Goal: Task Accomplishment & Management: Manage account settings

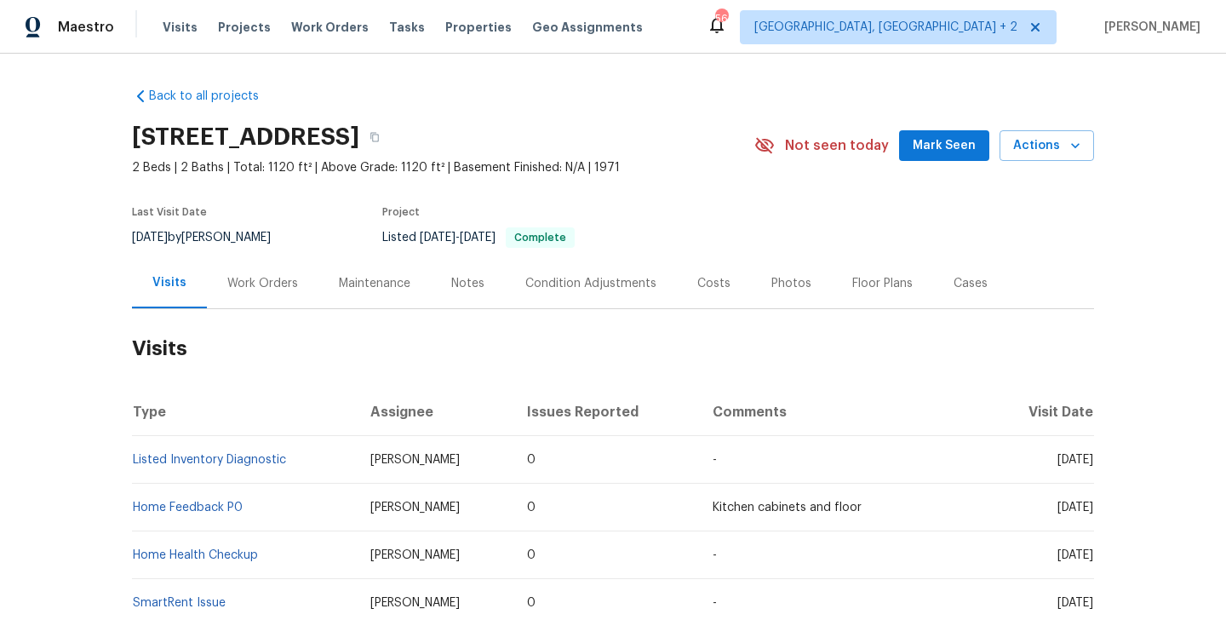
click at [259, 299] on div "Work Orders" at bounding box center [262, 283] width 111 height 50
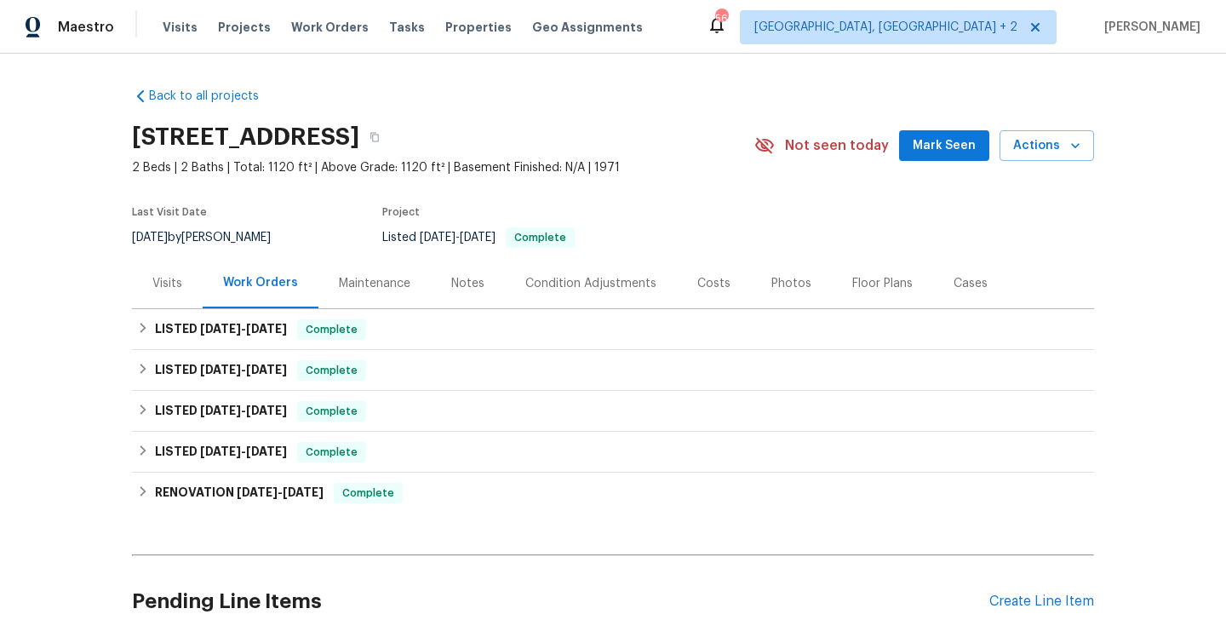
scroll to position [154, 0]
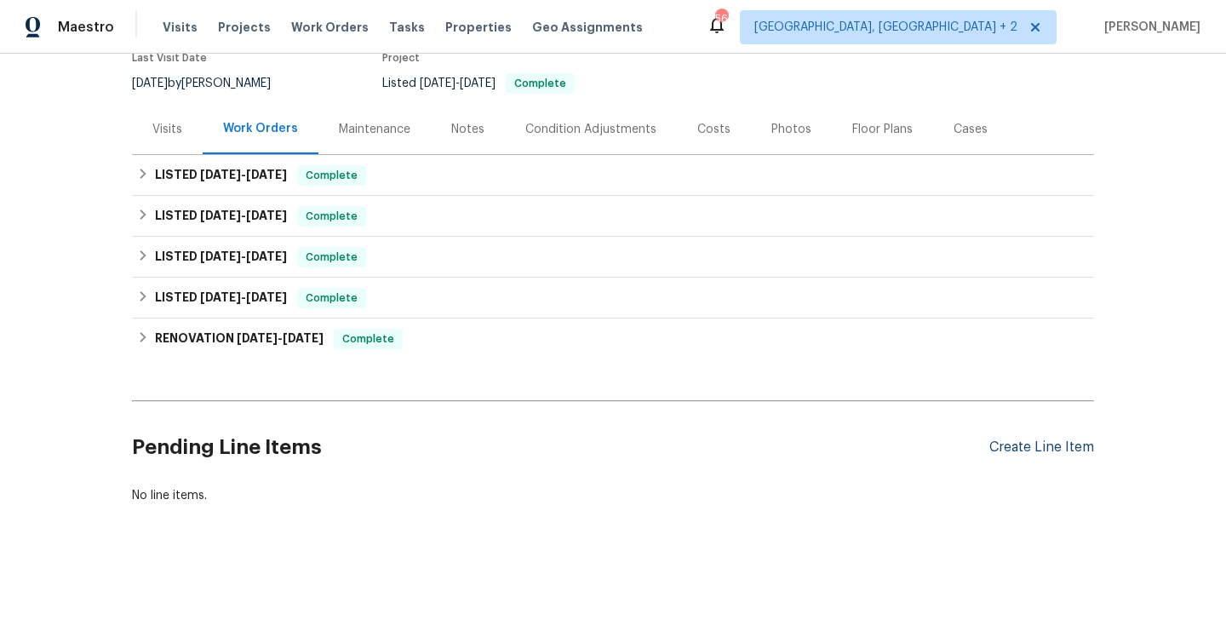
click at [1032, 449] on div "Create Line Item" at bounding box center [1041, 447] width 105 height 16
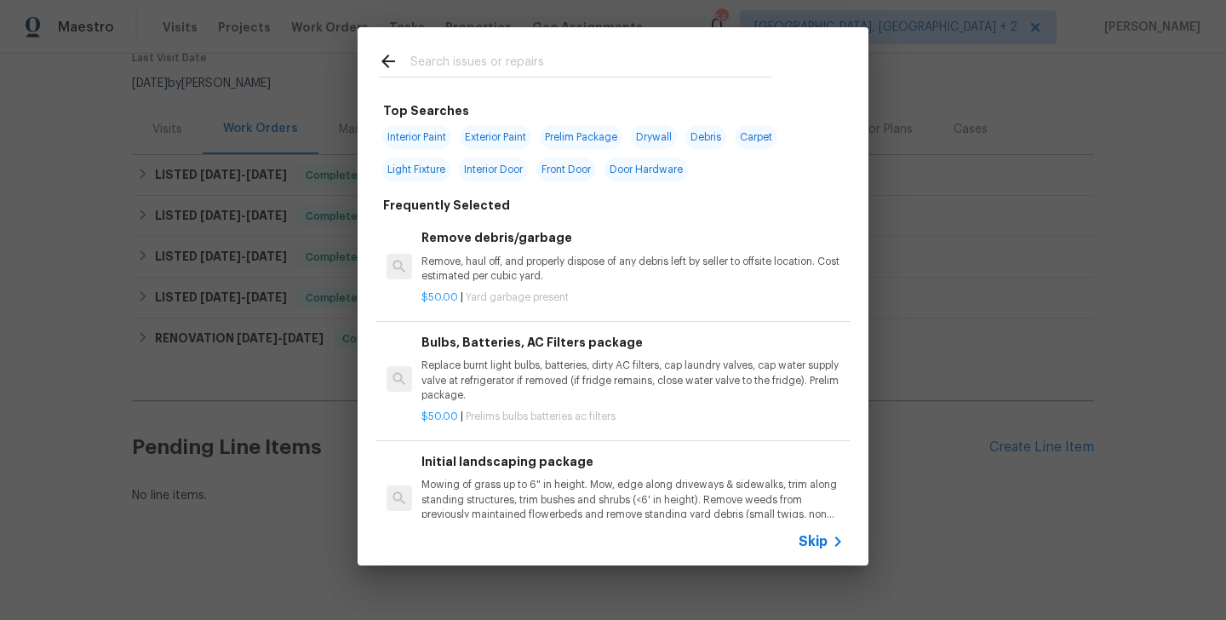
click at [484, 60] on input "text" at bounding box center [590, 64] width 361 height 26
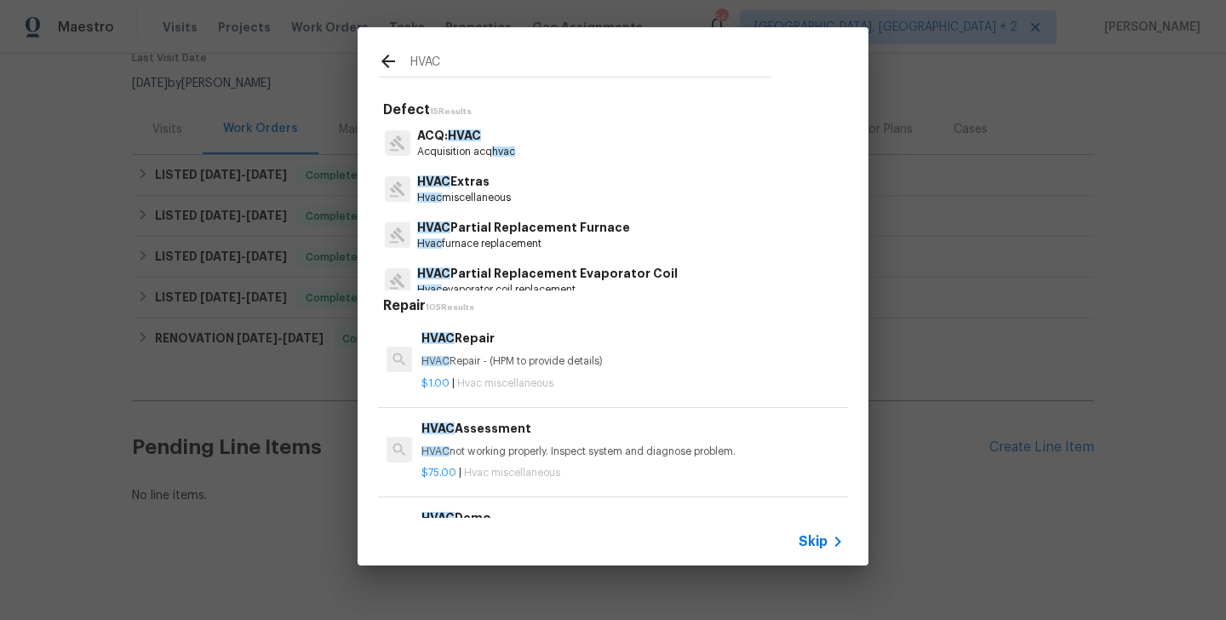
type input "HVAC"
click at [479, 363] on p "HVAC Repair - (HPM to provide details)" at bounding box center [632, 361] width 422 height 14
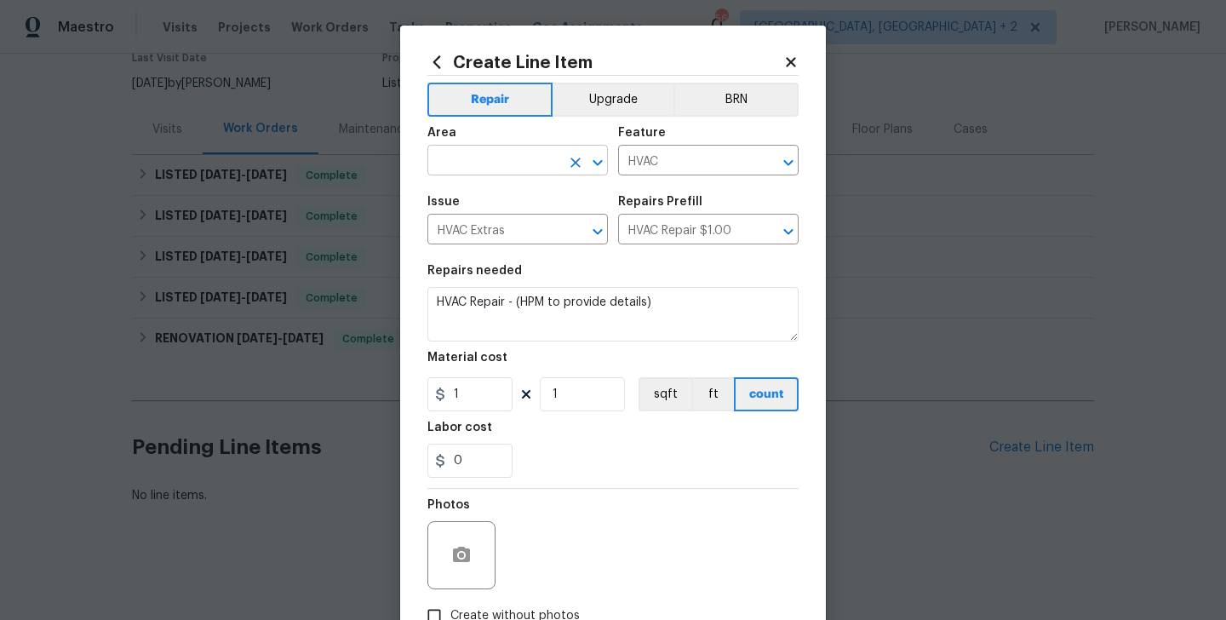
click at [497, 165] on input "text" at bounding box center [493, 162] width 133 height 26
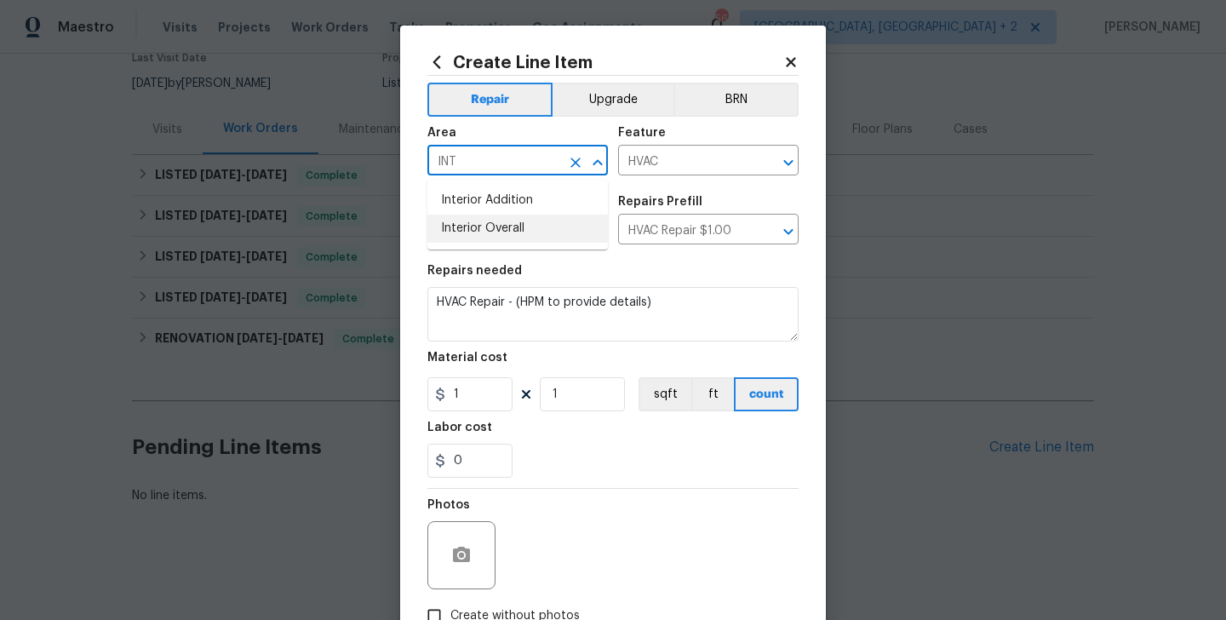
click at [500, 222] on li "Interior Overall" at bounding box center [517, 228] width 180 height 28
type input "Interior Overall"
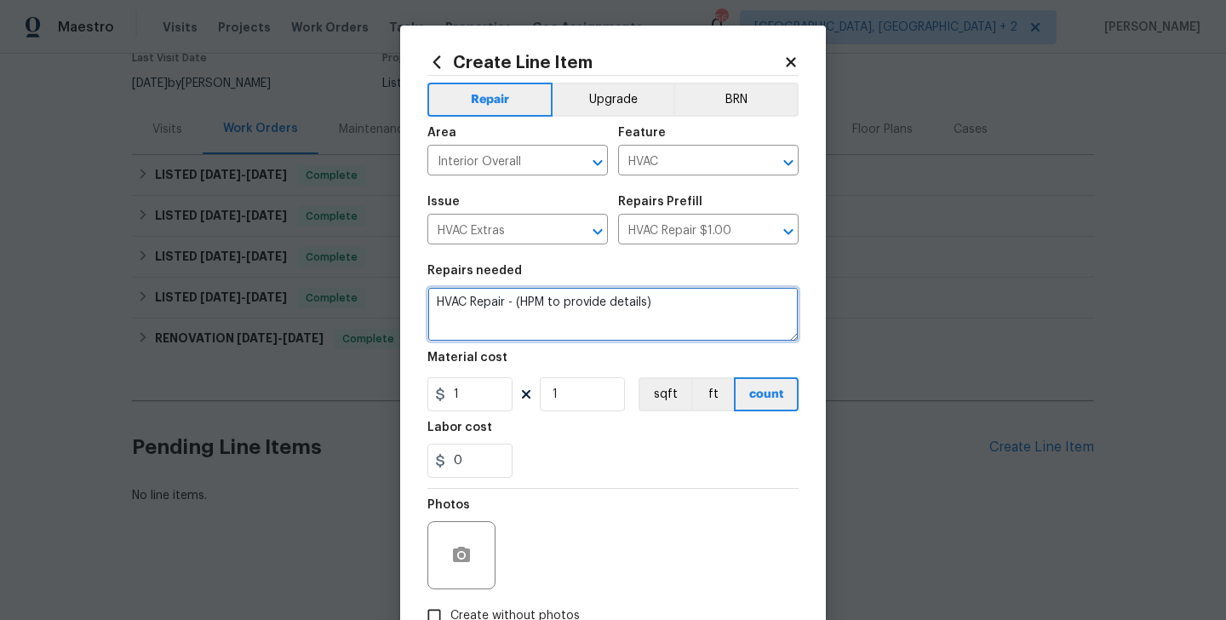
click at [634, 294] on textarea "HVAC Repair - (HPM to provide details)" at bounding box center [612, 314] width 371 height 54
paste textarea "Received feedback that there is mold present on the ceiling vents and on the ce…"
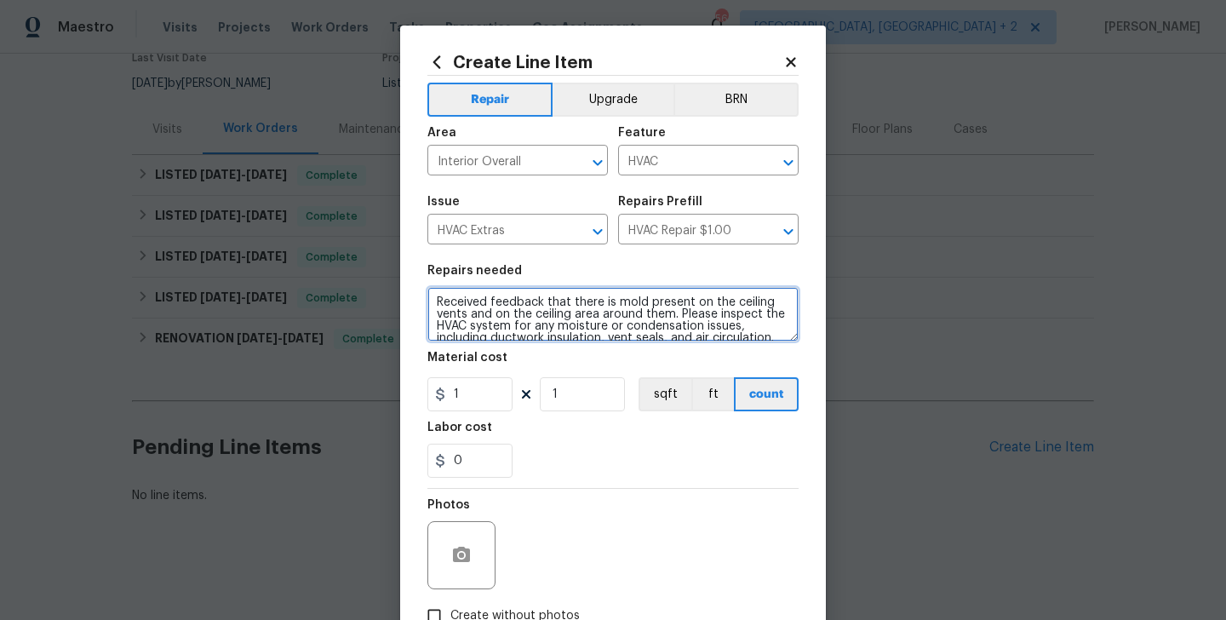
scroll to position [48, 0]
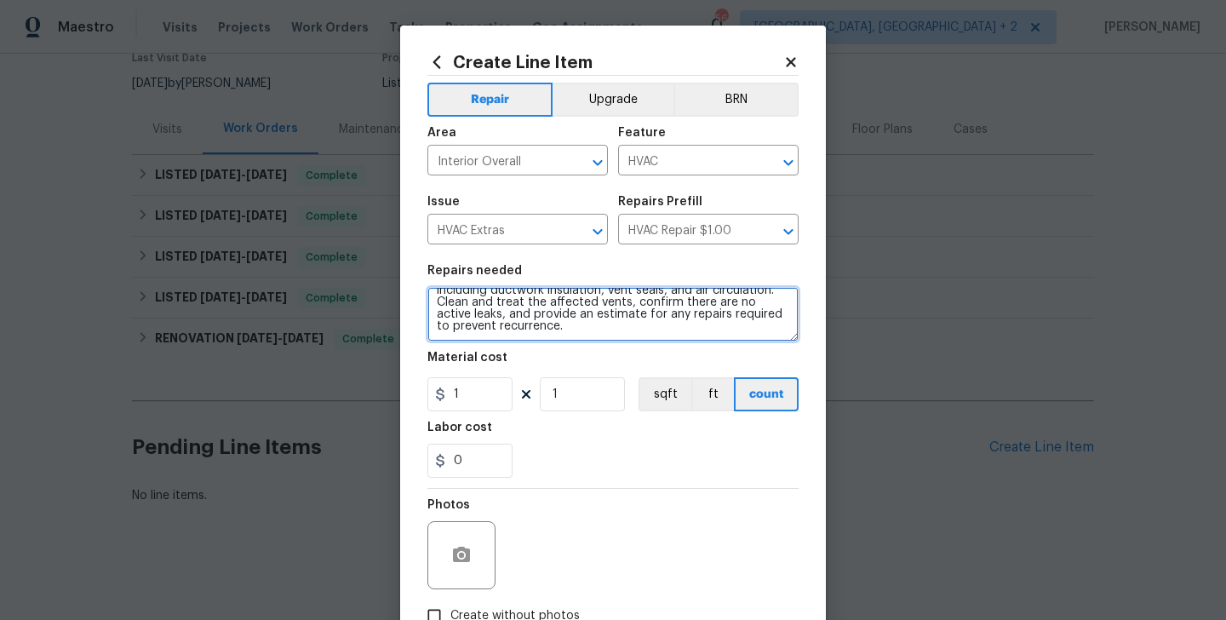
type textarea "Received feedback that there is mold present on the ceiling vents and on the ce…"
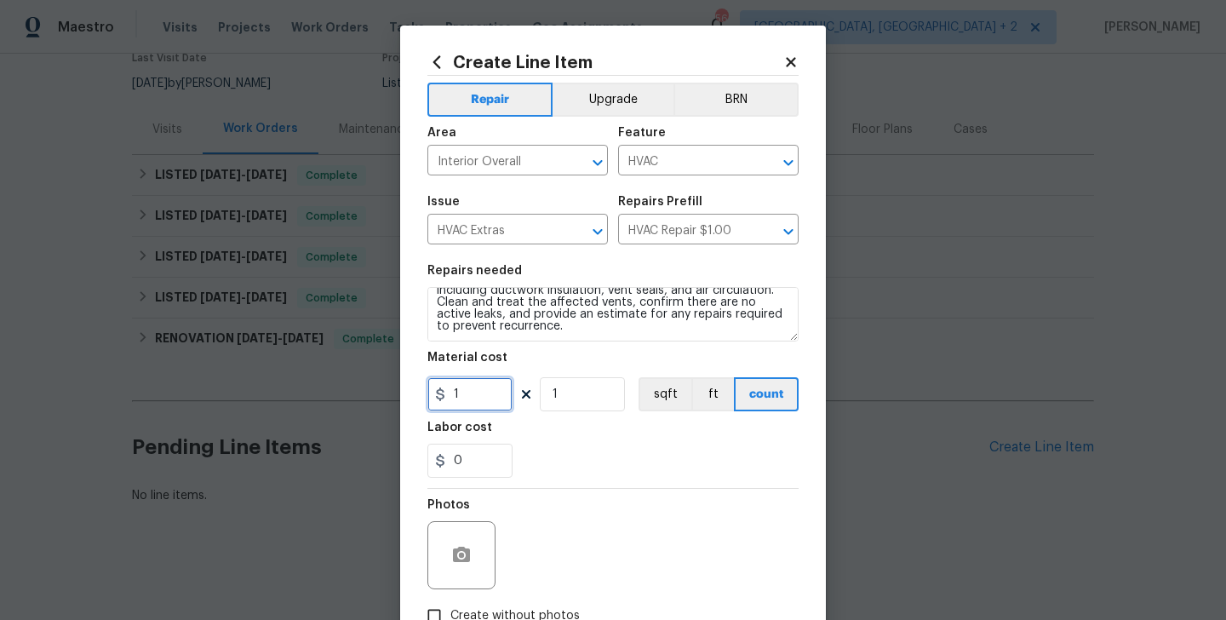
click at [456, 390] on input "1" at bounding box center [469, 394] width 85 height 34
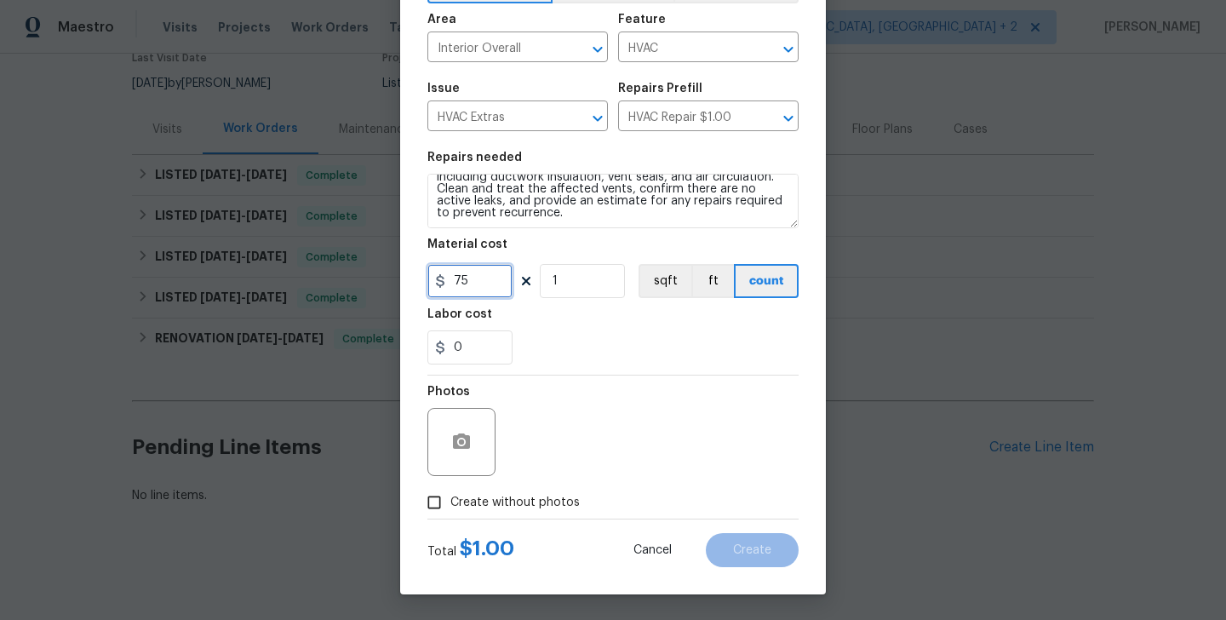
type input "75"
click at [503, 503] on div "Photos Create without photos" at bounding box center [612, 446] width 371 height 143
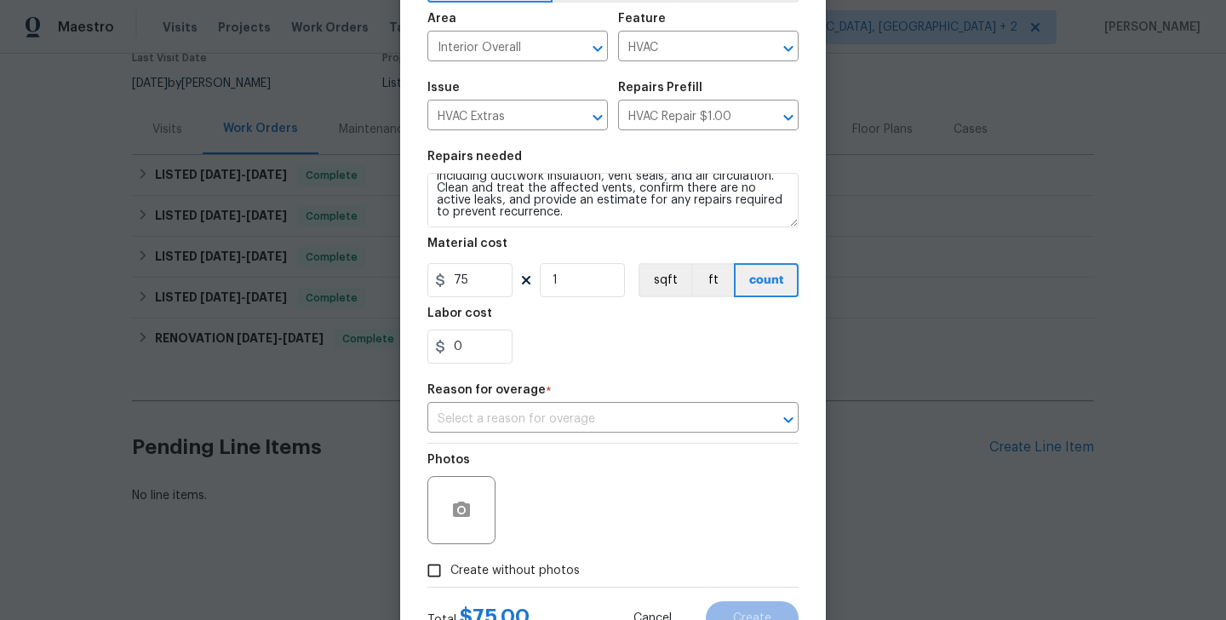
click at [615, 437] on div "Repair Upgrade BRN Area Interior Overall ​ Feature HVAC ​ Issue HVAC Extras ​ R…" at bounding box center [612, 274] width 371 height 625
click at [564, 407] on input "text" at bounding box center [588, 419] width 323 height 26
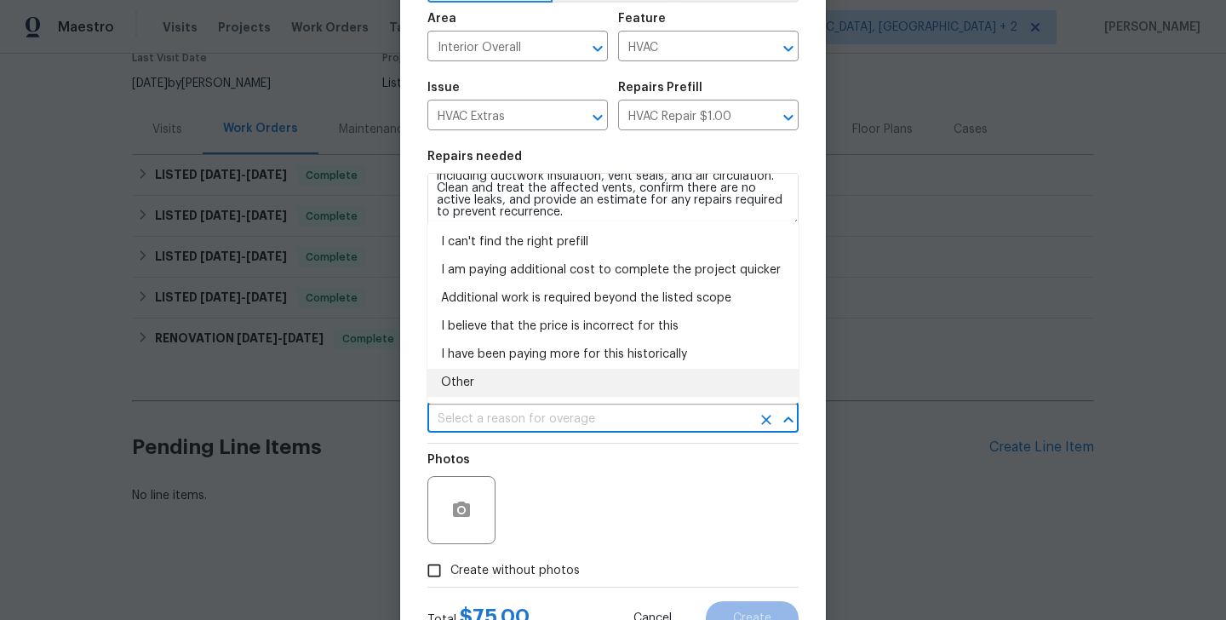
click at [485, 378] on li "Other" at bounding box center [612, 383] width 371 height 28
type input "Other"
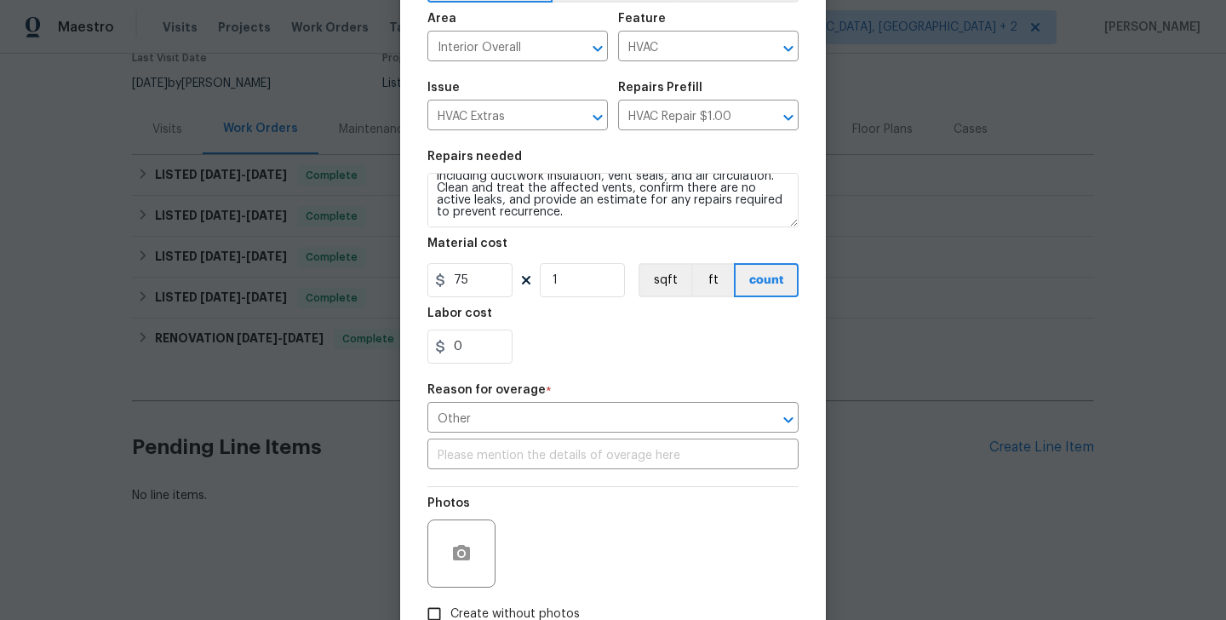
click at [503, 477] on div "Repair Upgrade BRN Area Interior Overall ​ Feature HVAC ​ Issue HVAC Extras ​ R…" at bounding box center [612, 296] width 371 height 668
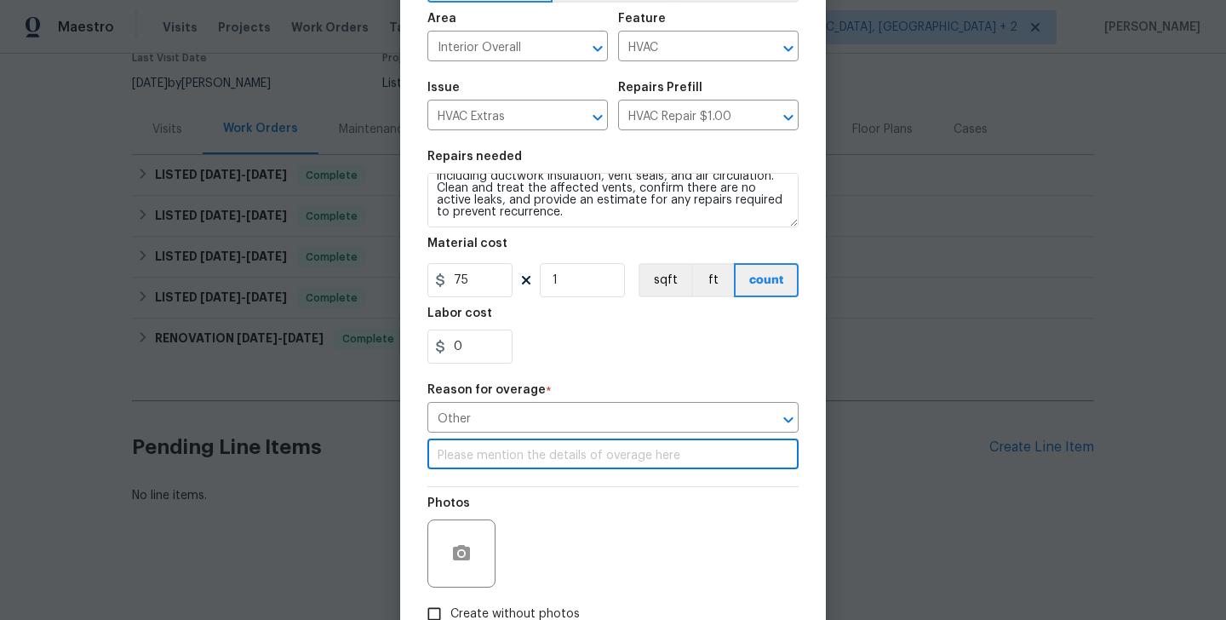
click at [481, 456] on input "text" at bounding box center [612, 456] width 371 height 26
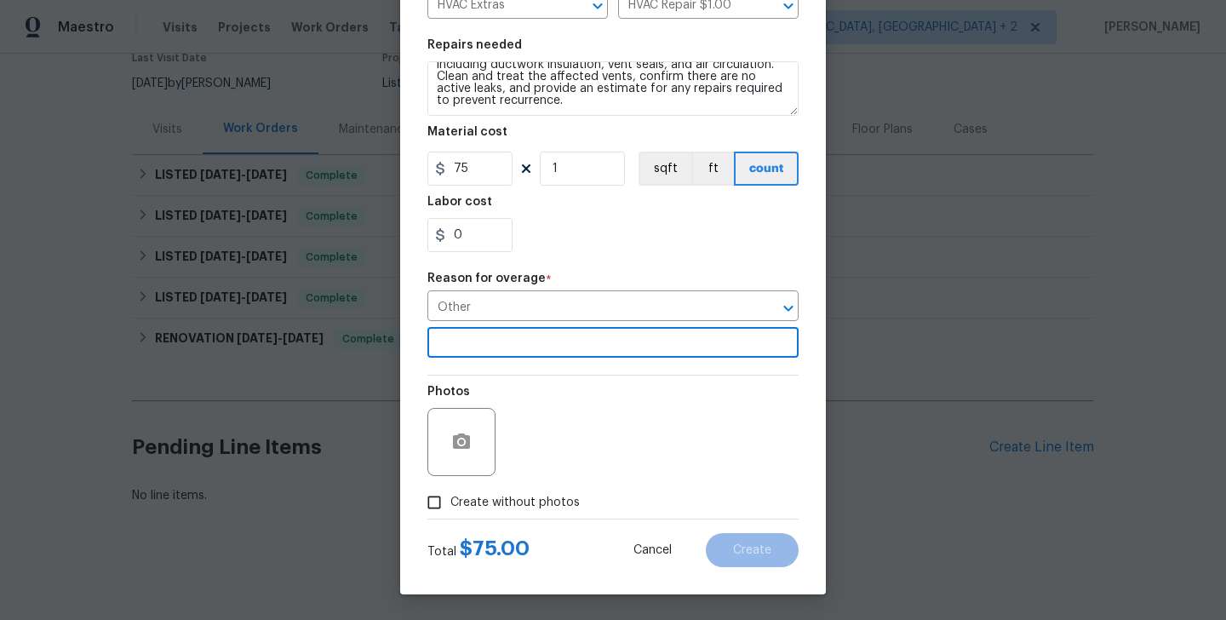
click at [529, 496] on span "Create without photos" at bounding box center [514, 503] width 129 height 18
click at [450, 496] on input "Create without photos" at bounding box center [434, 502] width 32 height 32
checkbox input "true"
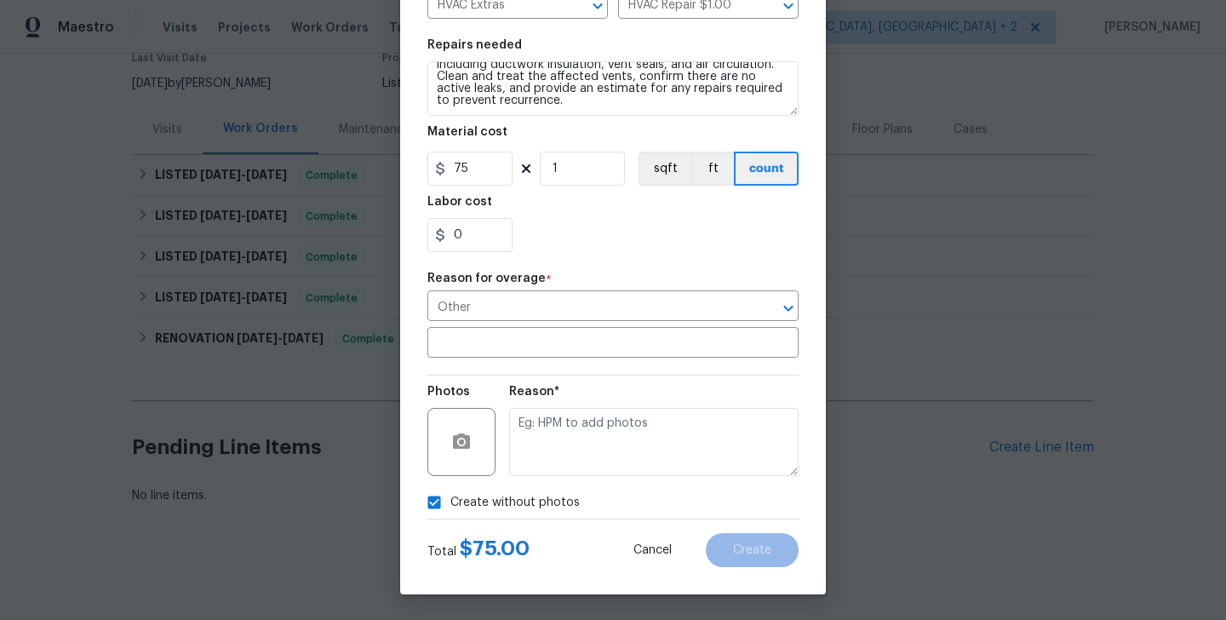
click at [669, 486] on div "Create without photos" at bounding box center [612, 502] width 371 height 32
click at [655, 469] on textarea at bounding box center [653, 442] width 289 height 68
click at [746, 559] on button "Create" at bounding box center [752, 550] width 93 height 34
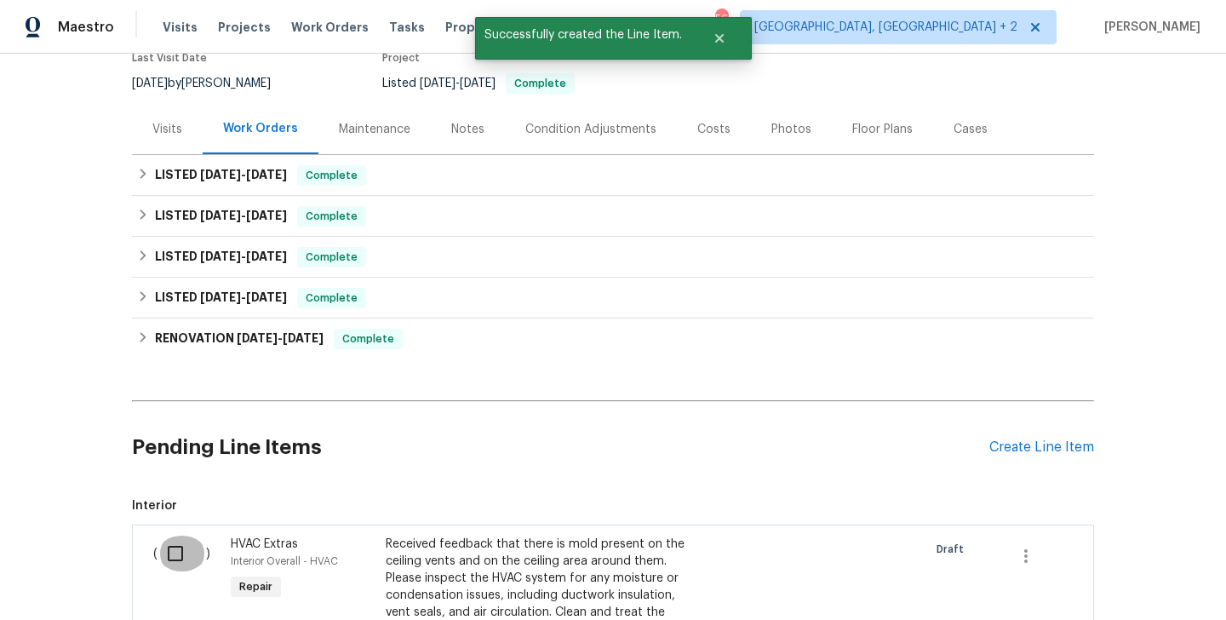
click at [186, 548] on input "checkbox" at bounding box center [181, 553] width 49 height 36
checkbox input "true"
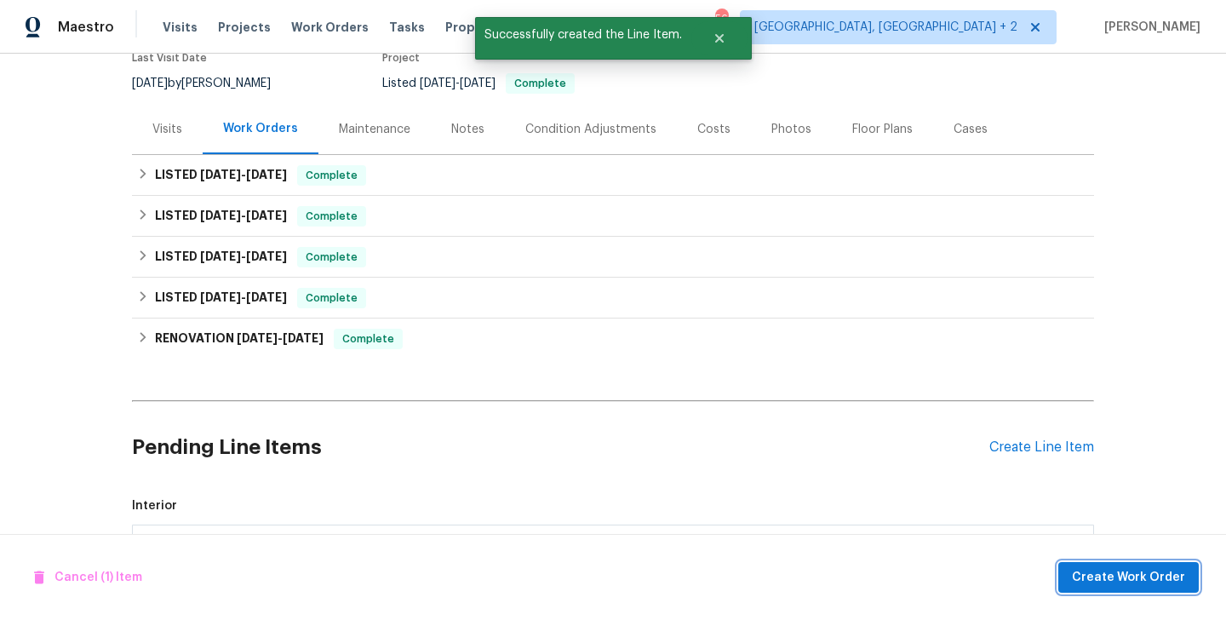
click at [1107, 570] on span "Create Work Order" at bounding box center [1128, 577] width 113 height 21
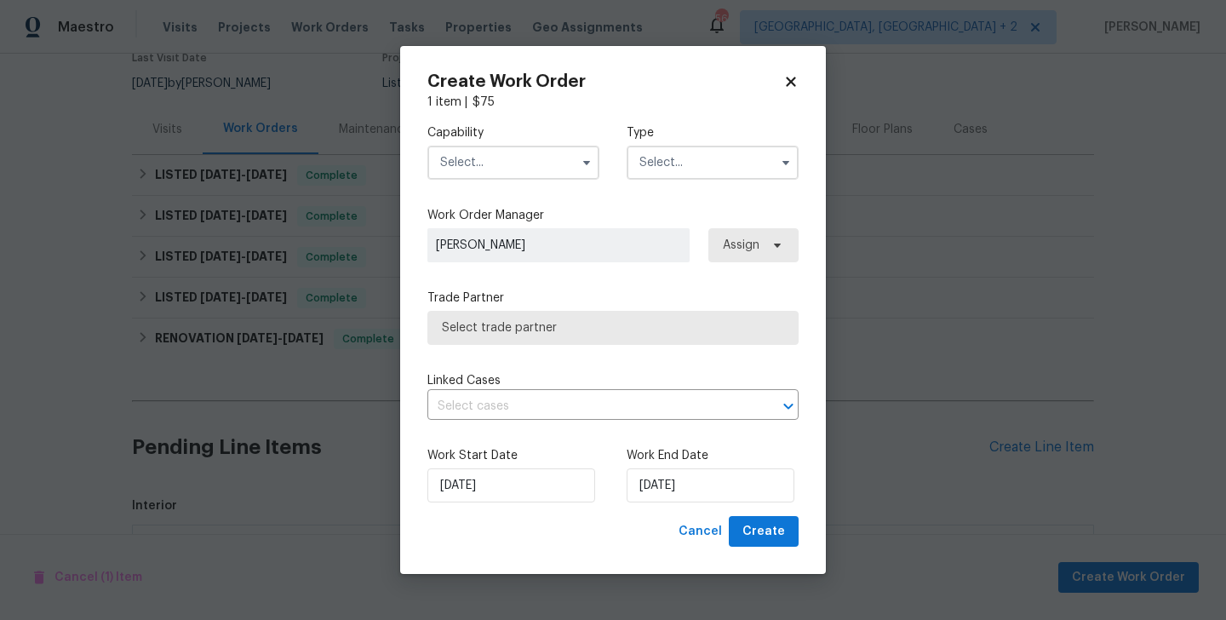
click at [489, 151] on input "text" at bounding box center [513, 163] width 172 height 34
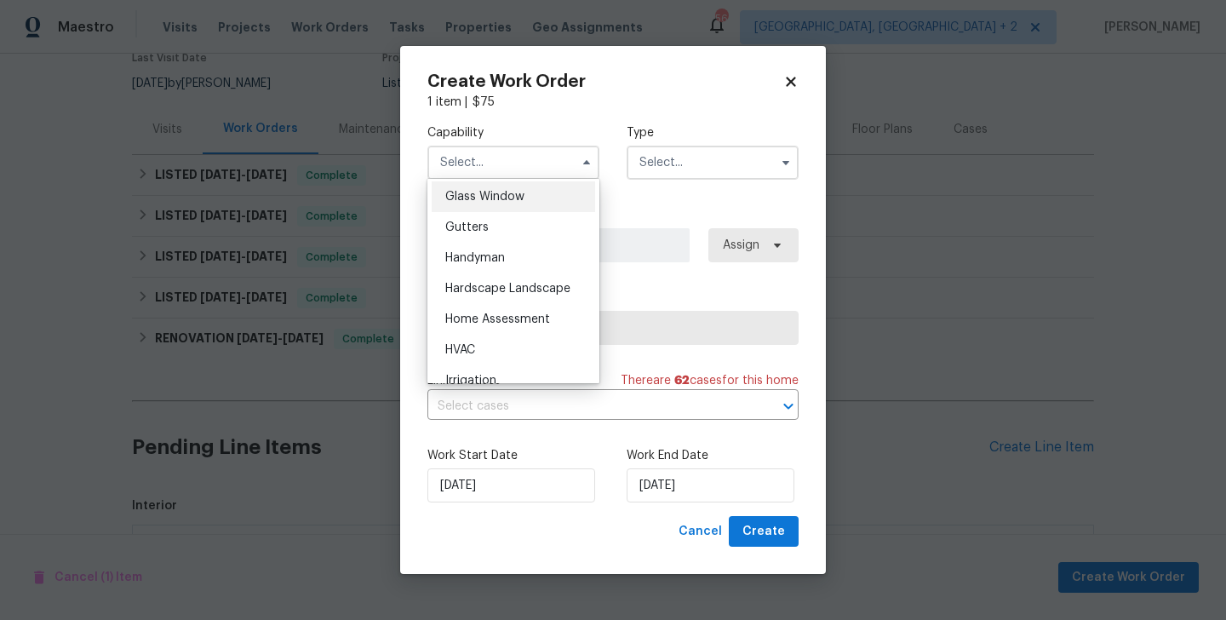
scroll to position [892, 0]
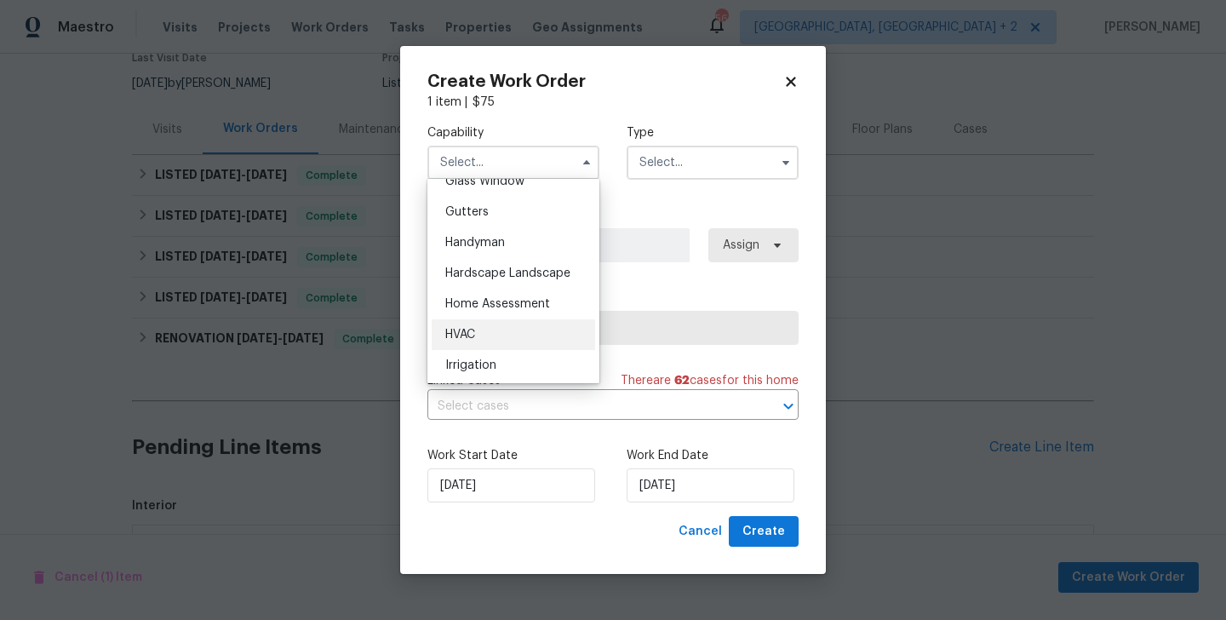
click at [498, 329] on div "HVAC" at bounding box center [513, 334] width 163 height 31
type input "HVAC"
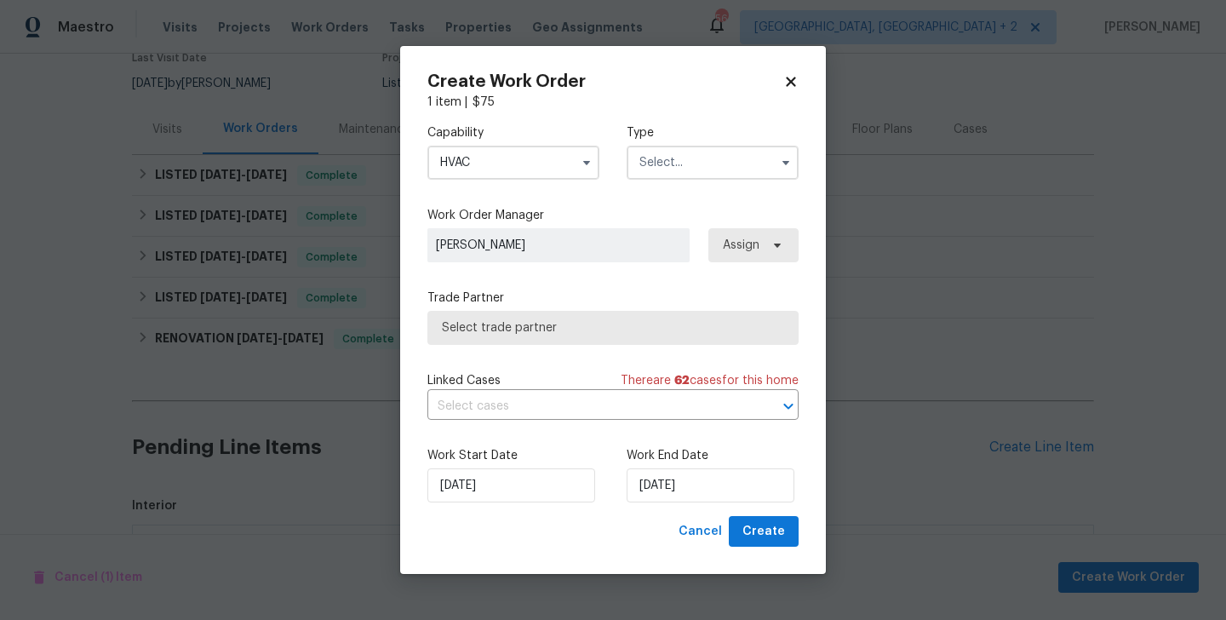
click at [682, 157] on input "text" at bounding box center [712, 163] width 172 height 34
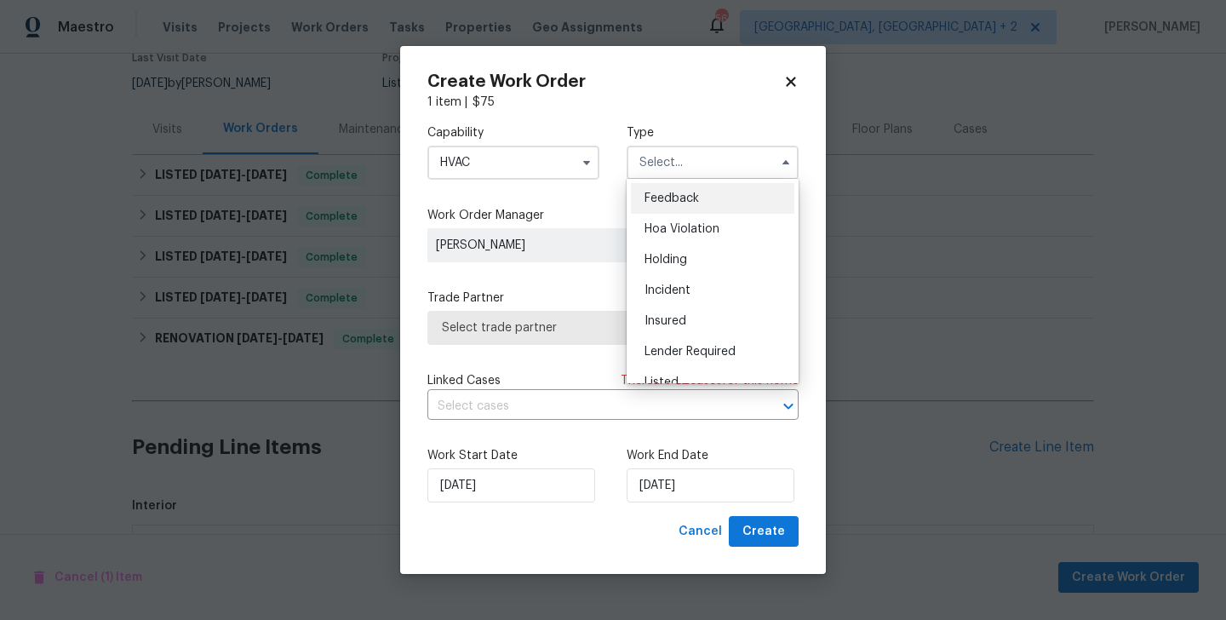
click at [685, 194] on span "Feedback" at bounding box center [671, 198] width 54 height 12
type input "Feedback"
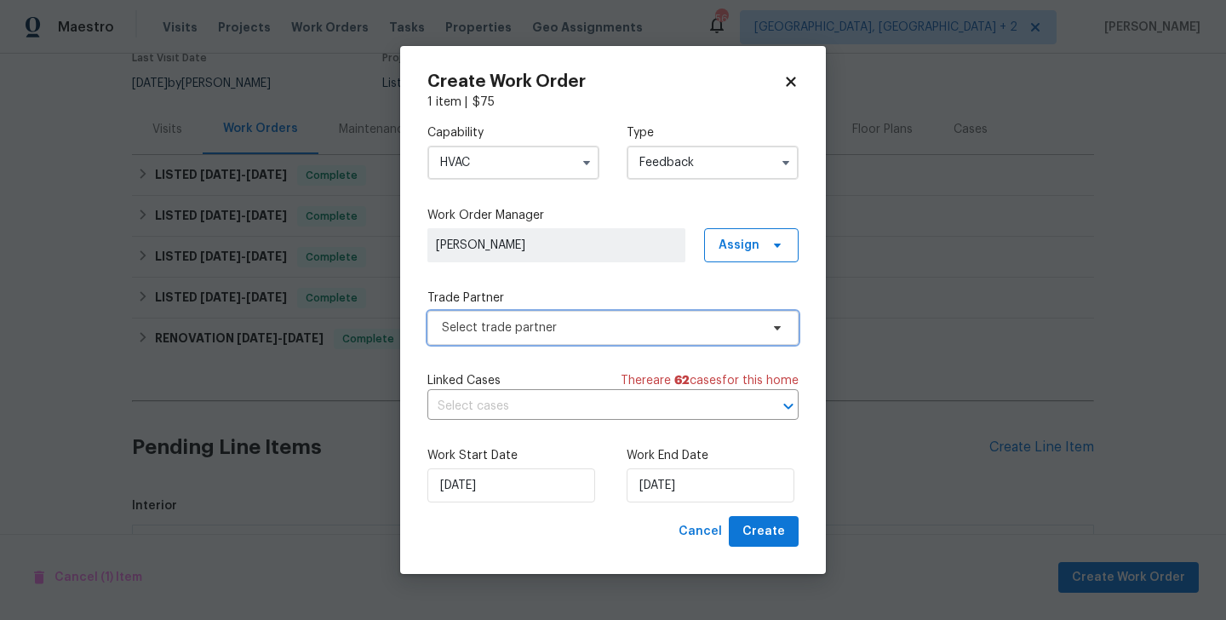
click at [558, 331] on span "Select trade partner" at bounding box center [600, 327] width 317 height 17
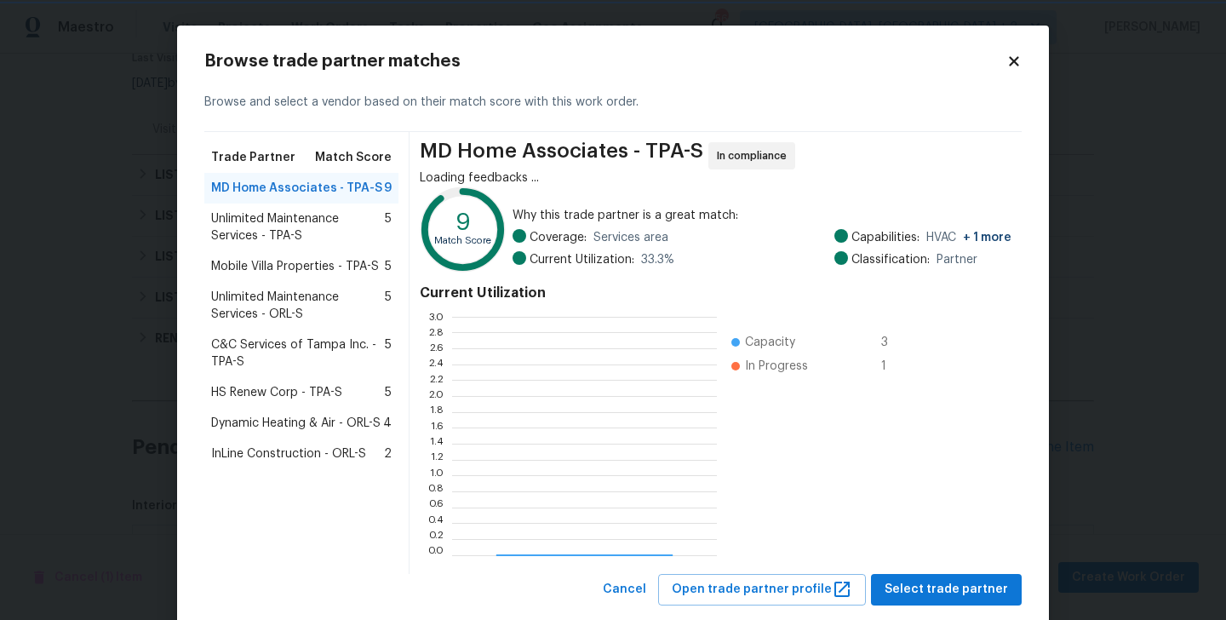
scroll to position [238, 265]
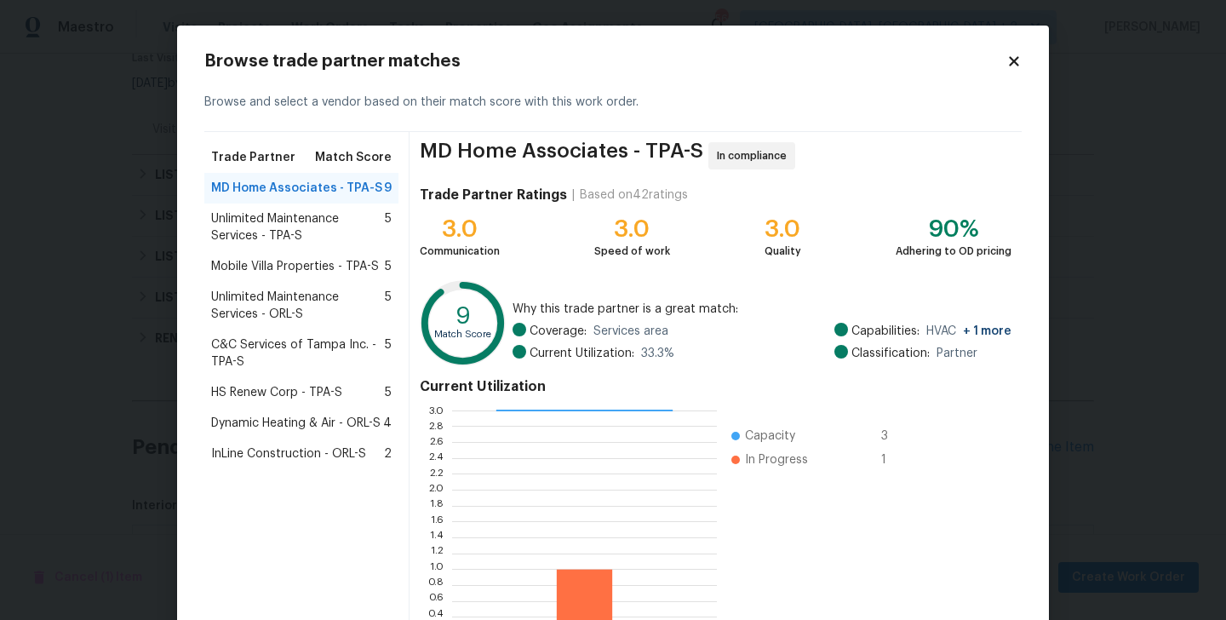
click at [283, 238] on span "Unlimited Maintenance Services - TPA-S" at bounding box center [298, 227] width 174 height 34
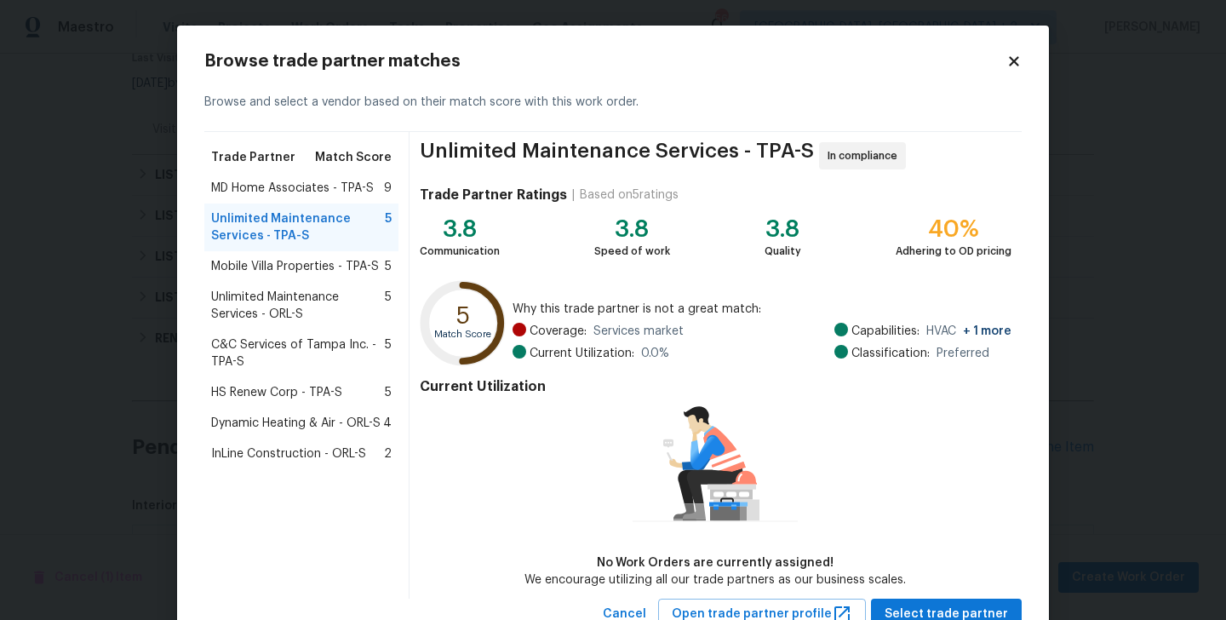
click at [261, 195] on span "MD Home Associates - TPA-S" at bounding box center [292, 188] width 163 height 17
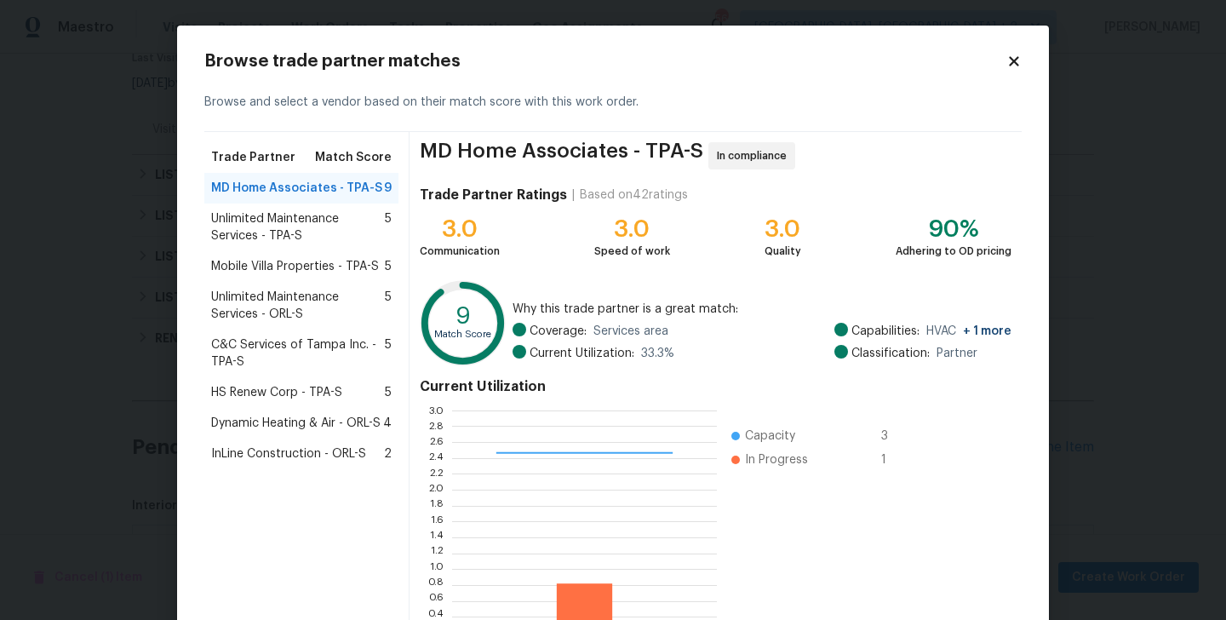
scroll to position [131, 0]
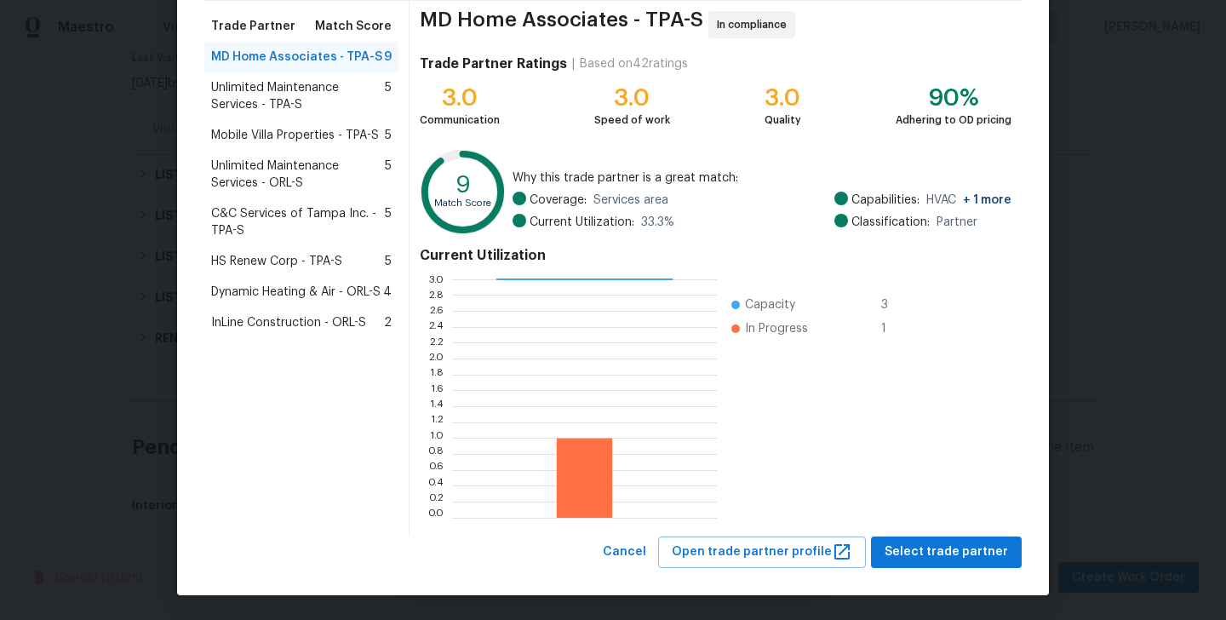
click at [980, 569] on div "Browse trade partner matches Browse and select a vendor based on their match sc…" at bounding box center [613, 244] width 872 height 700
click at [959, 545] on span "Select trade partner" at bounding box center [945, 551] width 123 height 21
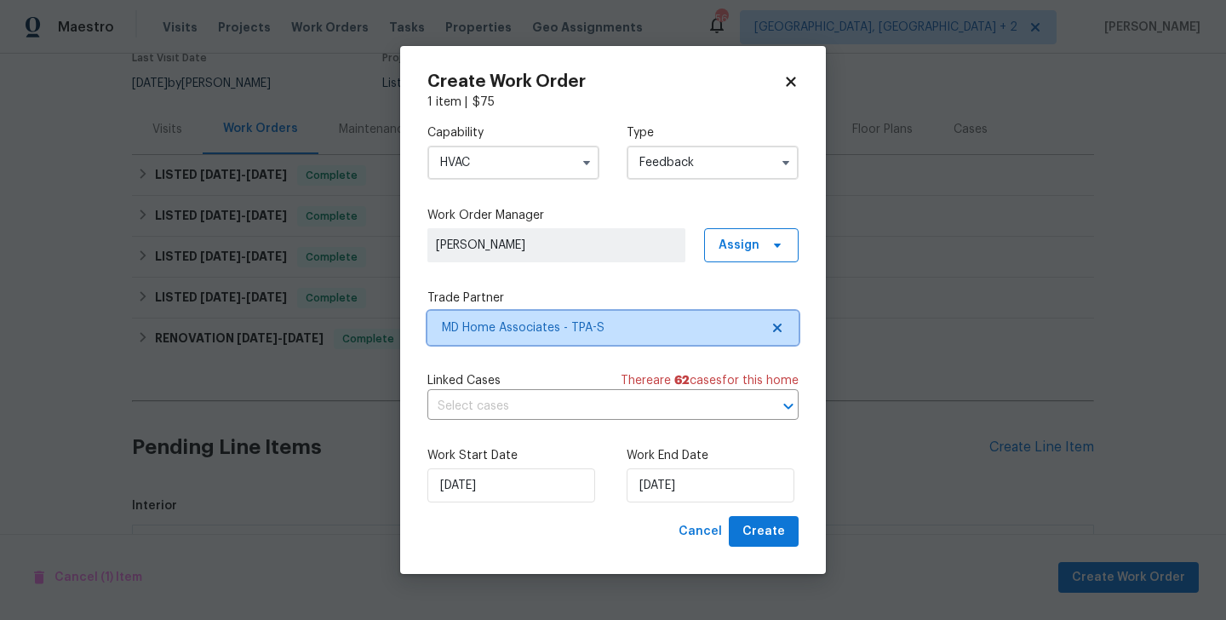
scroll to position [0, 0]
click at [506, 319] on span "MD Home Associates - TPA-S" at bounding box center [600, 327] width 317 height 17
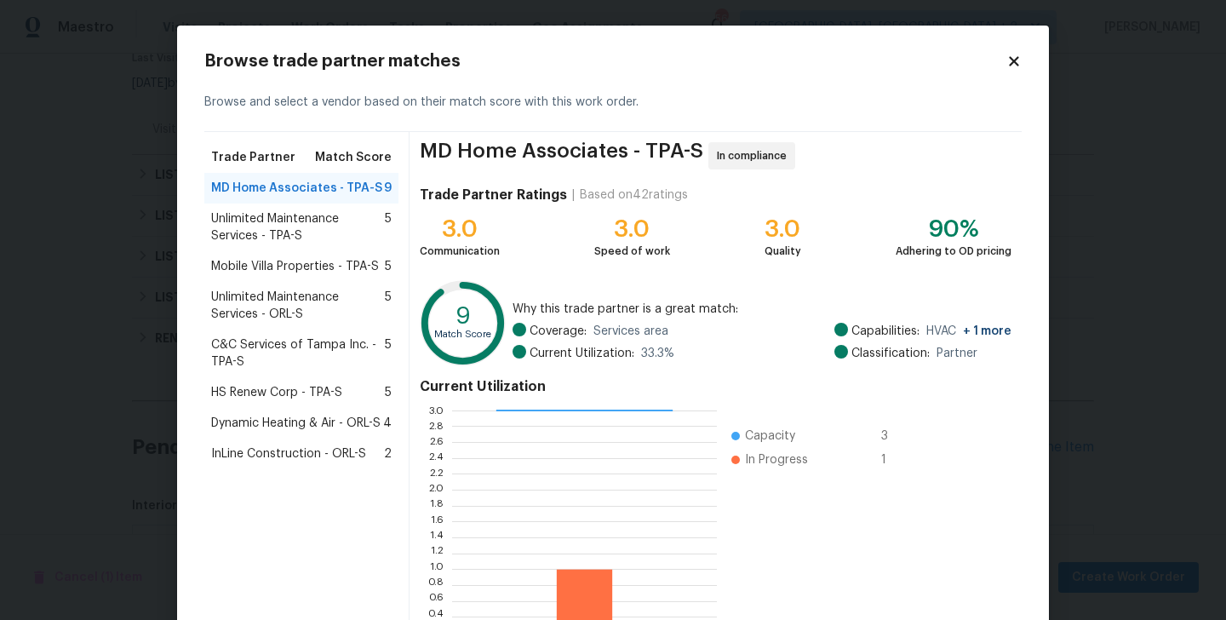
scroll to position [131, 0]
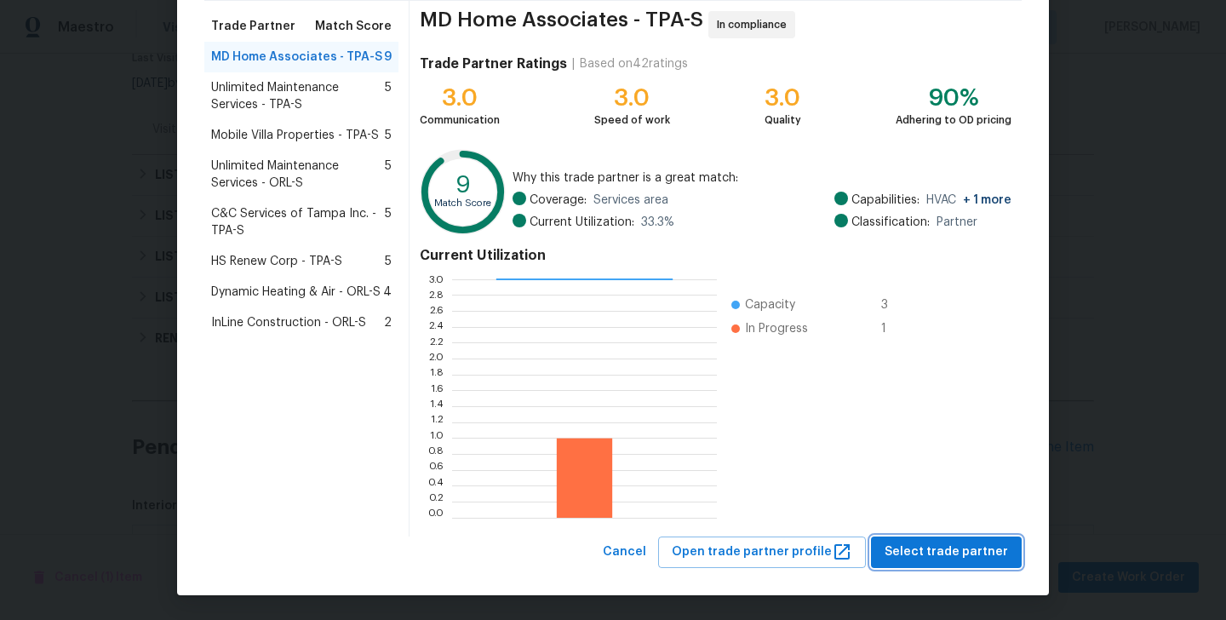
click at [929, 541] on span "Select trade partner" at bounding box center [945, 551] width 123 height 21
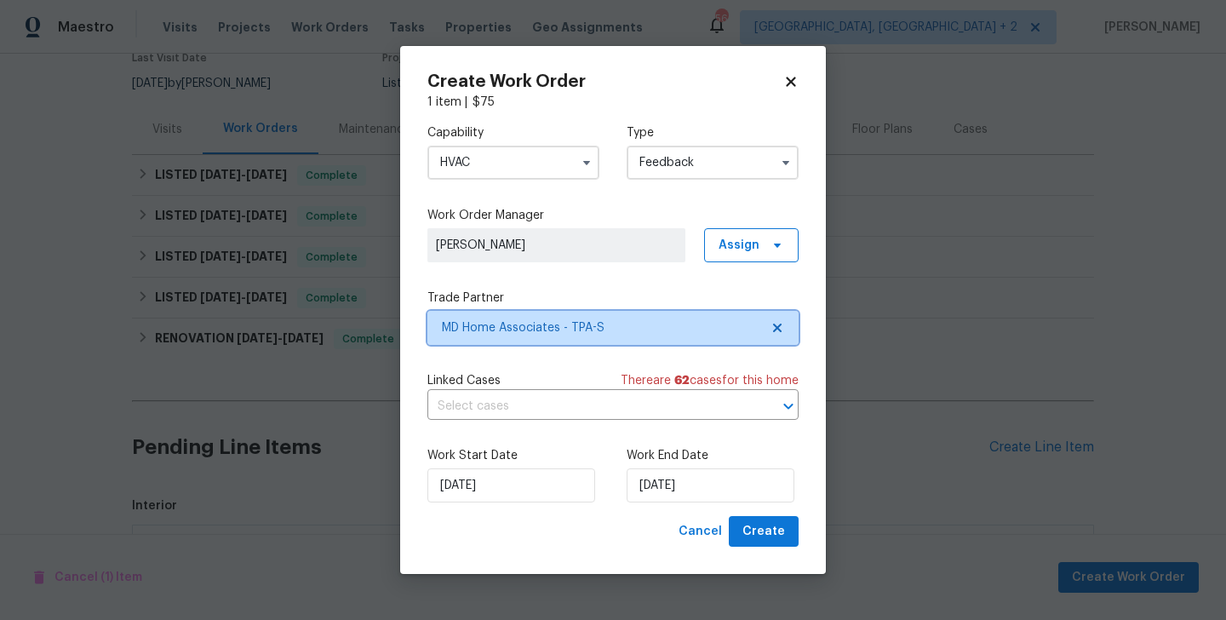
scroll to position [0, 0]
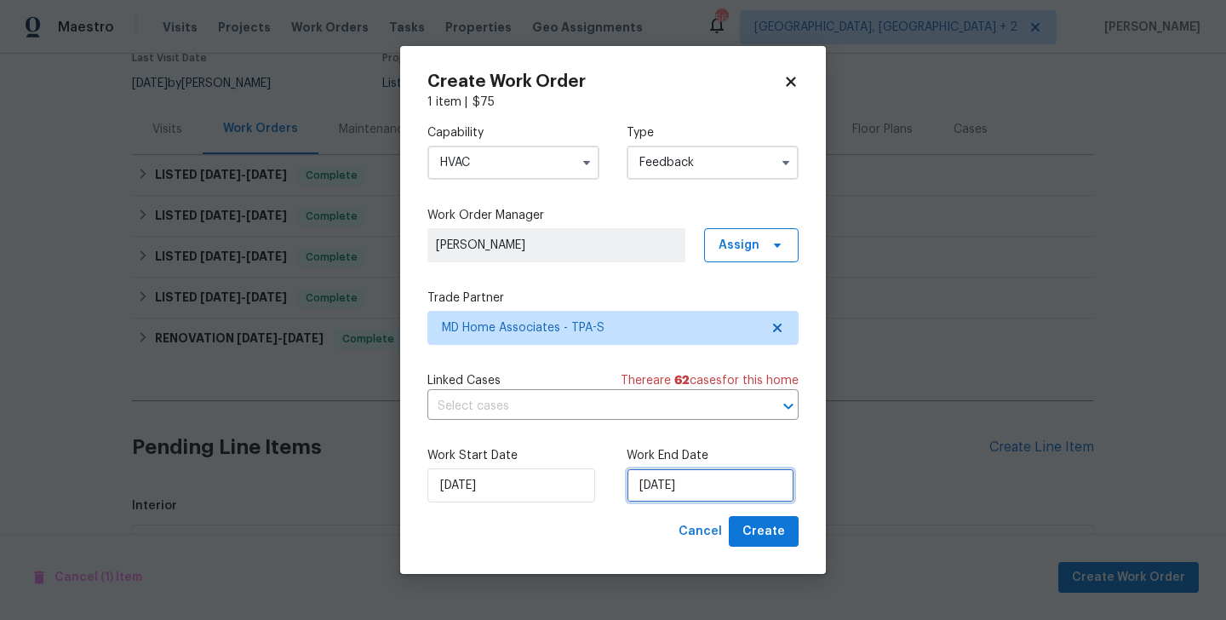
click at [646, 488] on input "03/09/2025" at bounding box center [710, 485] width 168 height 34
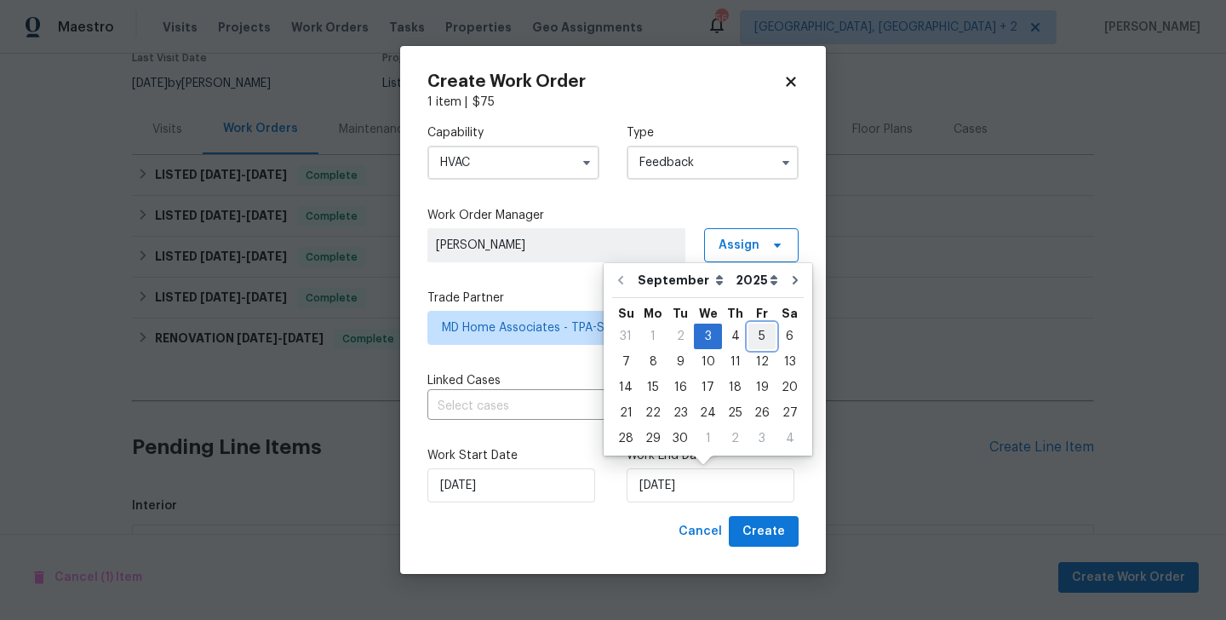
drag, startPoint x: 752, startPoint y: 340, endPoint x: 752, endPoint y: 359, distance: 18.7
click at [752, 340] on div "5" at bounding box center [761, 336] width 27 height 24
type input "05/09/2025"
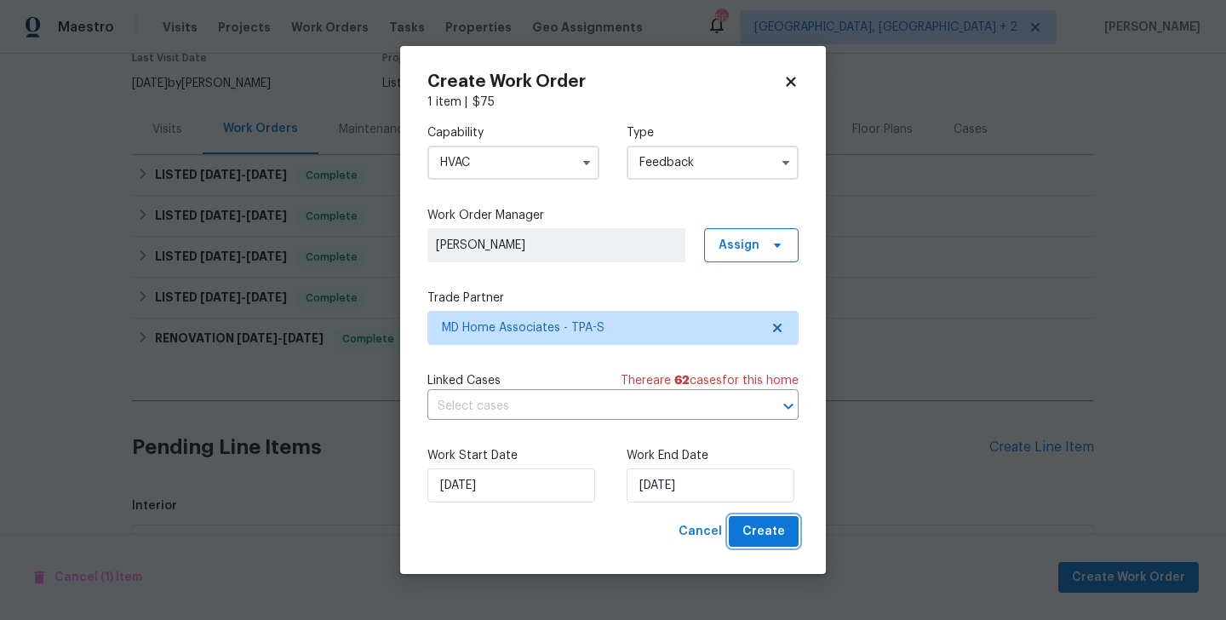
click at [771, 546] on button "Create" at bounding box center [764, 531] width 70 height 31
checkbox input "false"
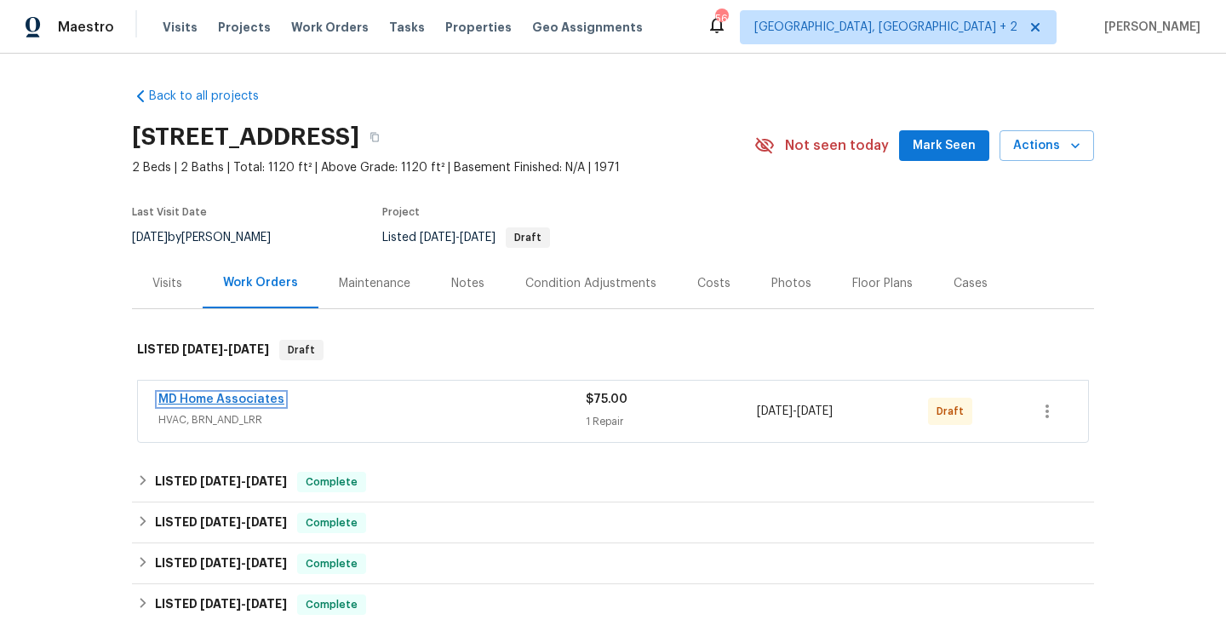
click at [260, 403] on link "MD Home Associates" at bounding box center [221, 399] width 126 height 12
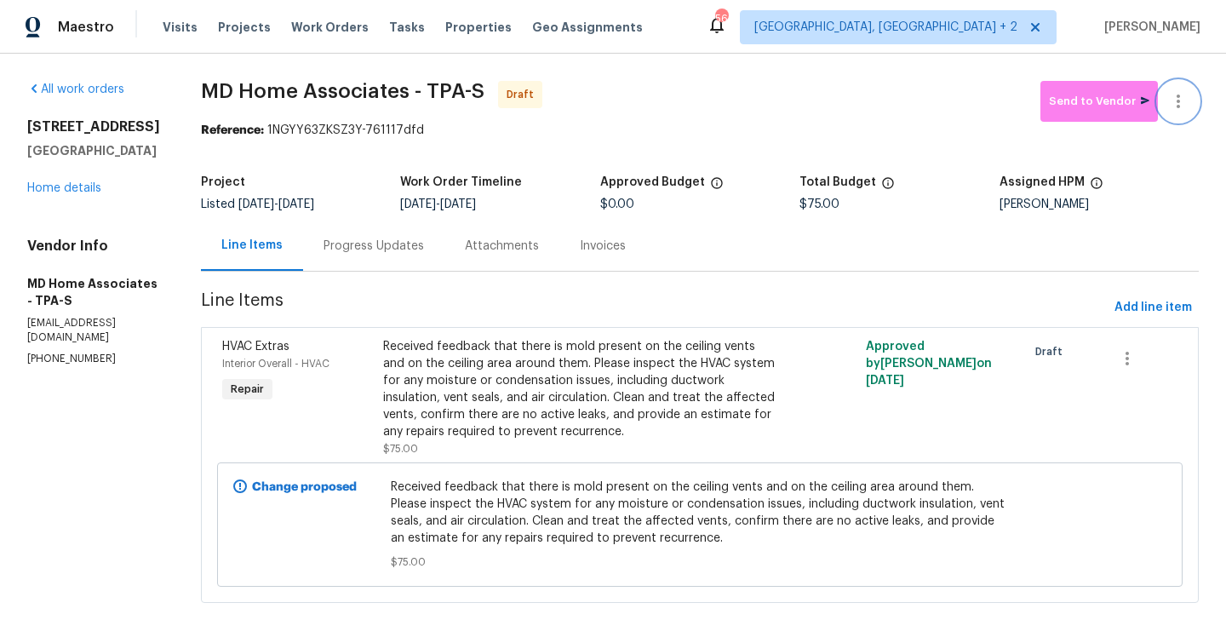
click at [1187, 94] on icon "button" at bounding box center [1178, 101] width 20 height 20
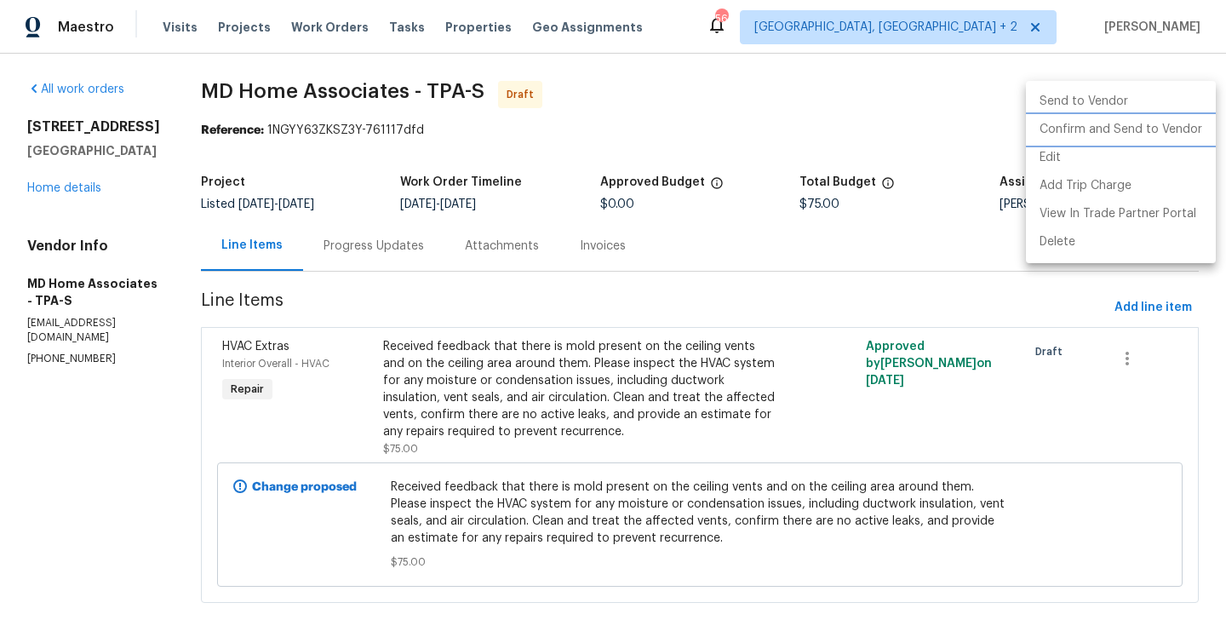
click at [1187, 135] on li "Confirm and Send to Vendor" at bounding box center [1121, 130] width 190 height 28
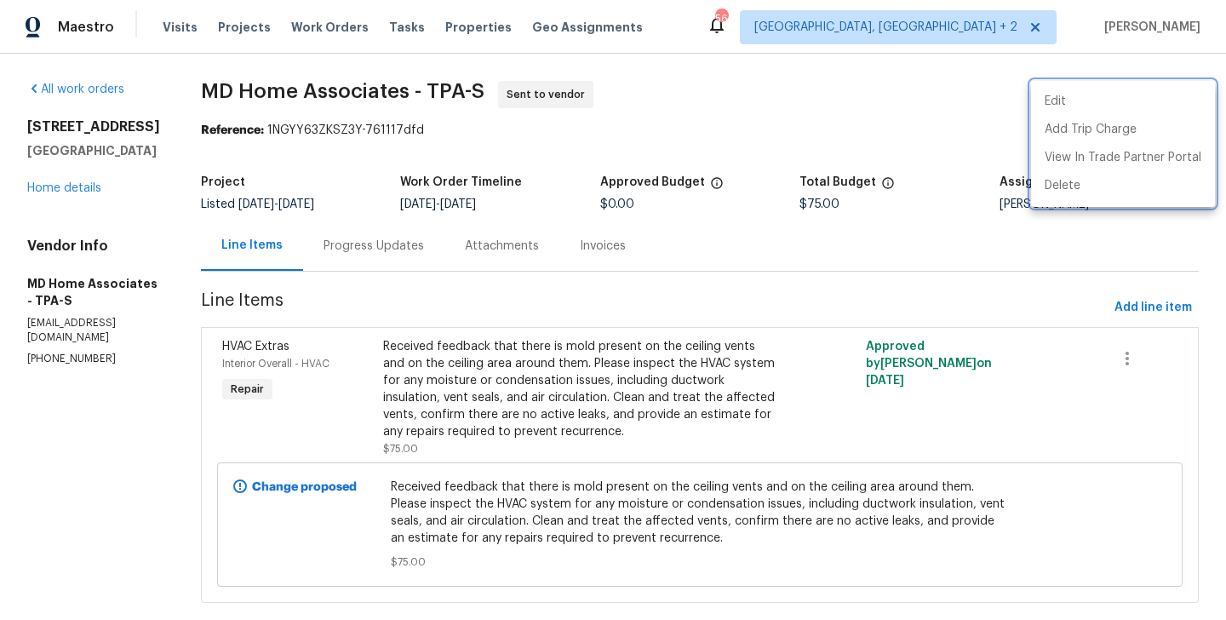
click at [432, 258] on div at bounding box center [613, 310] width 1226 height 620
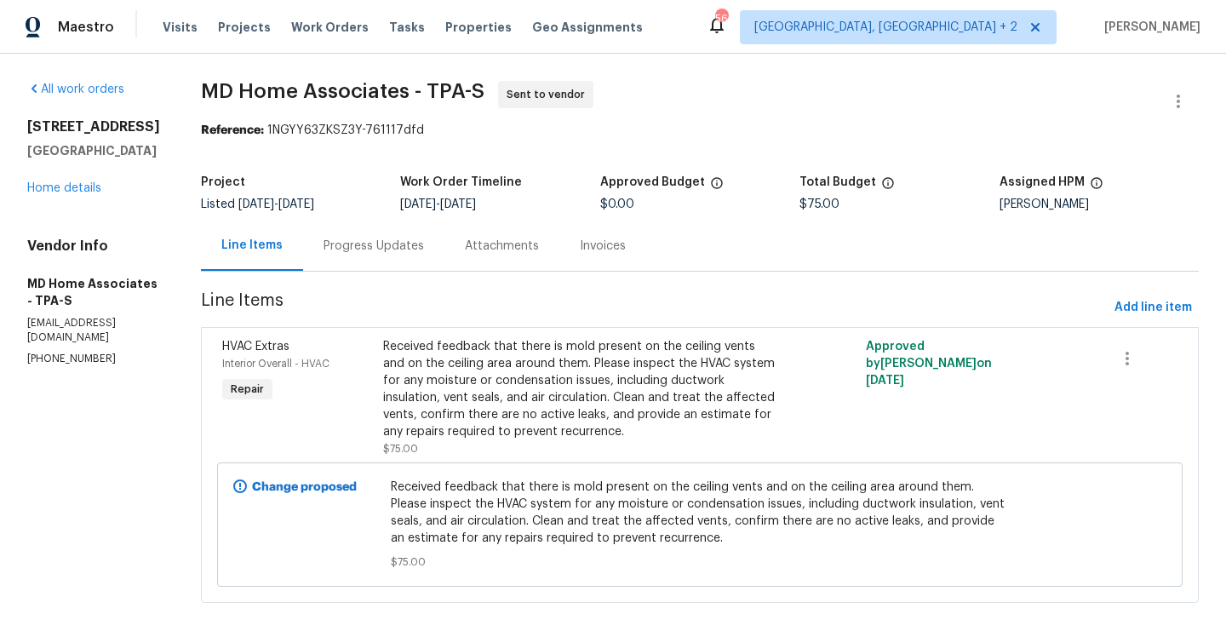
click at [432, 258] on div "Progress Updates" at bounding box center [373, 245] width 141 height 50
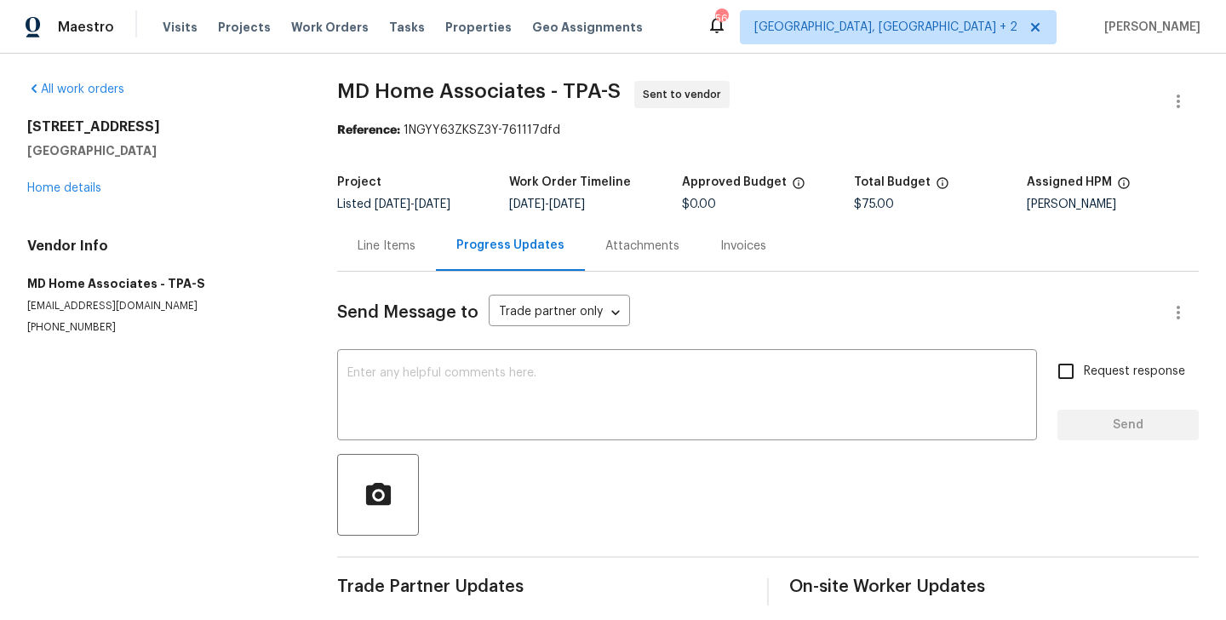
click at [518, 442] on div "Send Message to Trade partner only Trade partner only ​ x ​ Request response Se…" at bounding box center [767, 438] width 861 height 334
click at [504, 408] on textarea at bounding box center [686, 397] width 679 height 60
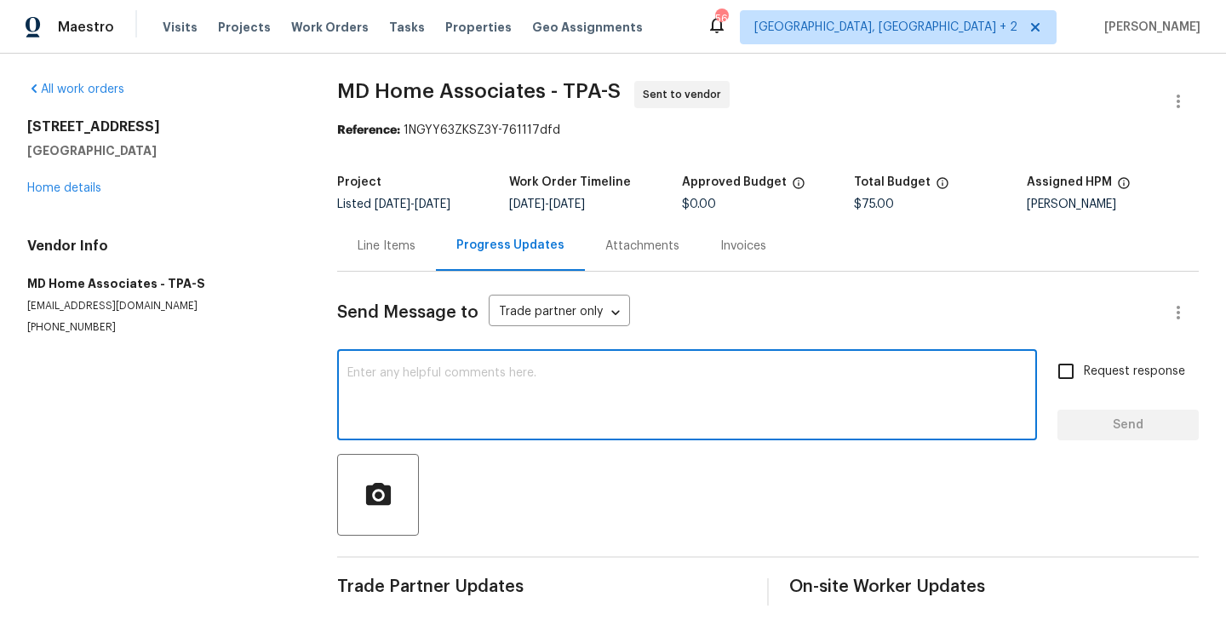
paste textarea "Hi, this is Blessida with Opendoor. I’m confirming you received the WO for the …"
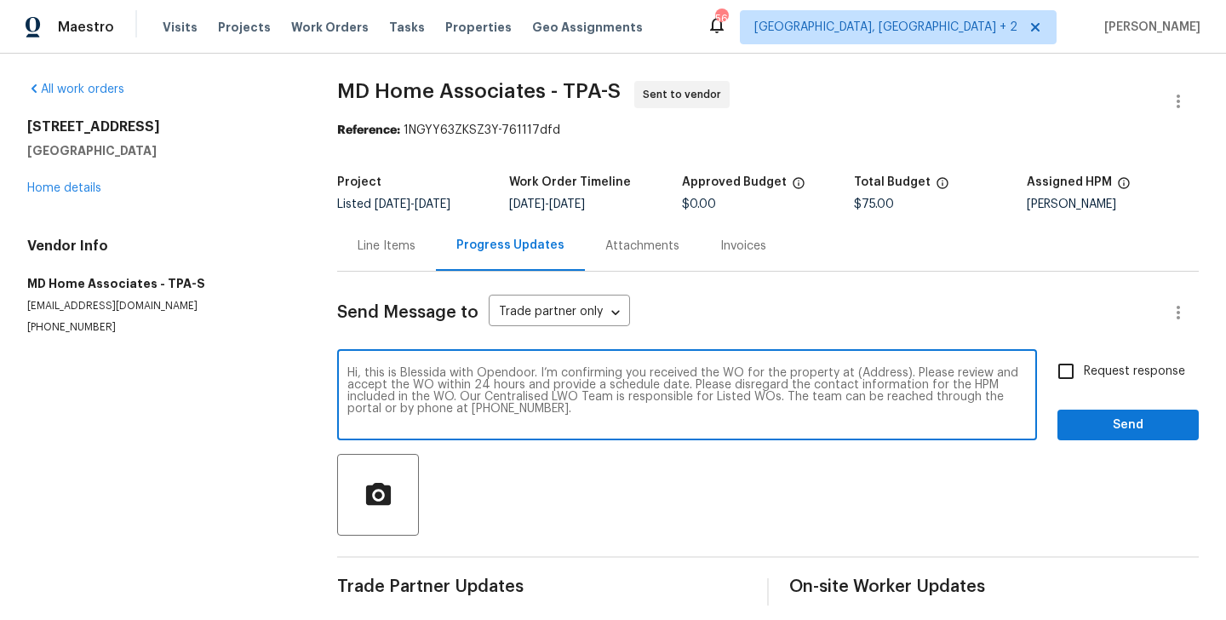
click at [872, 381] on textarea "Hi, this is Blessida with Opendoor. I’m confirming you received the WO for the …" at bounding box center [686, 397] width 679 height 60
paste textarea "2413 Riverbluff Pkwy # V-231, Sarasota, FL 34231"
type textarea "Hi, this is Blessida with Opendoor. I’m confirming you received the WO for the …"
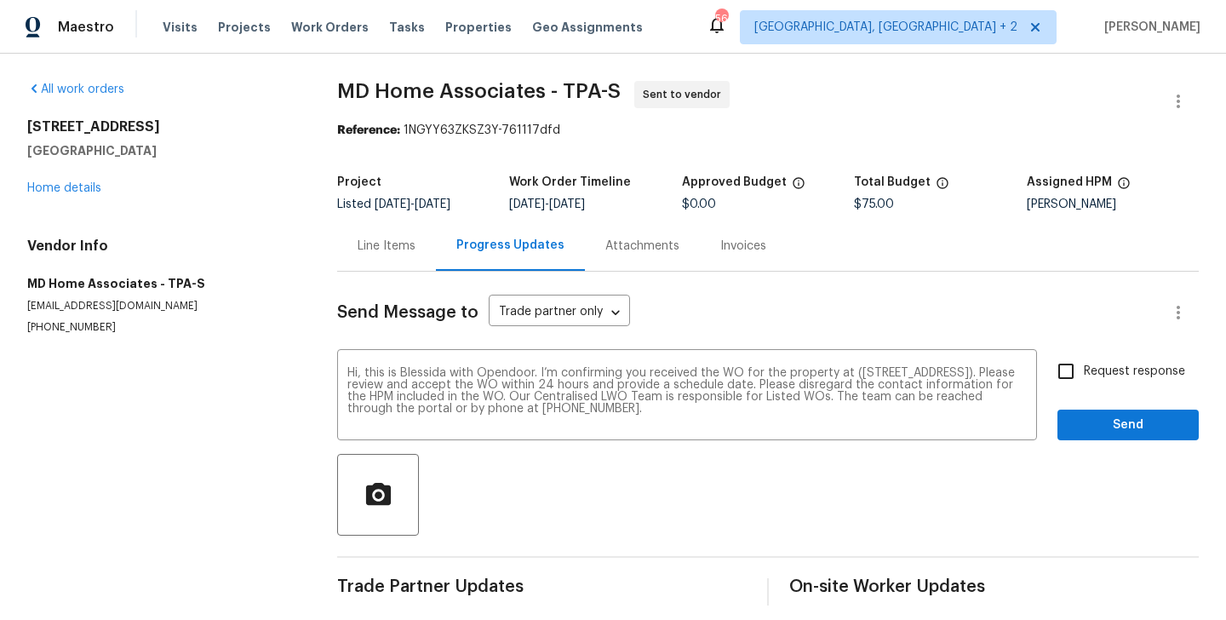
click at [1110, 372] on span "Request response" at bounding box center [1133, 372] width 101 height 18
click at [1083, 372] on input "Request response" at bounding box center [1066, 371] width 36 height 36
checkbox input "true"
click at [1095, 421] on span "Send" at bounding box center [1128, 424] width 114 height 21
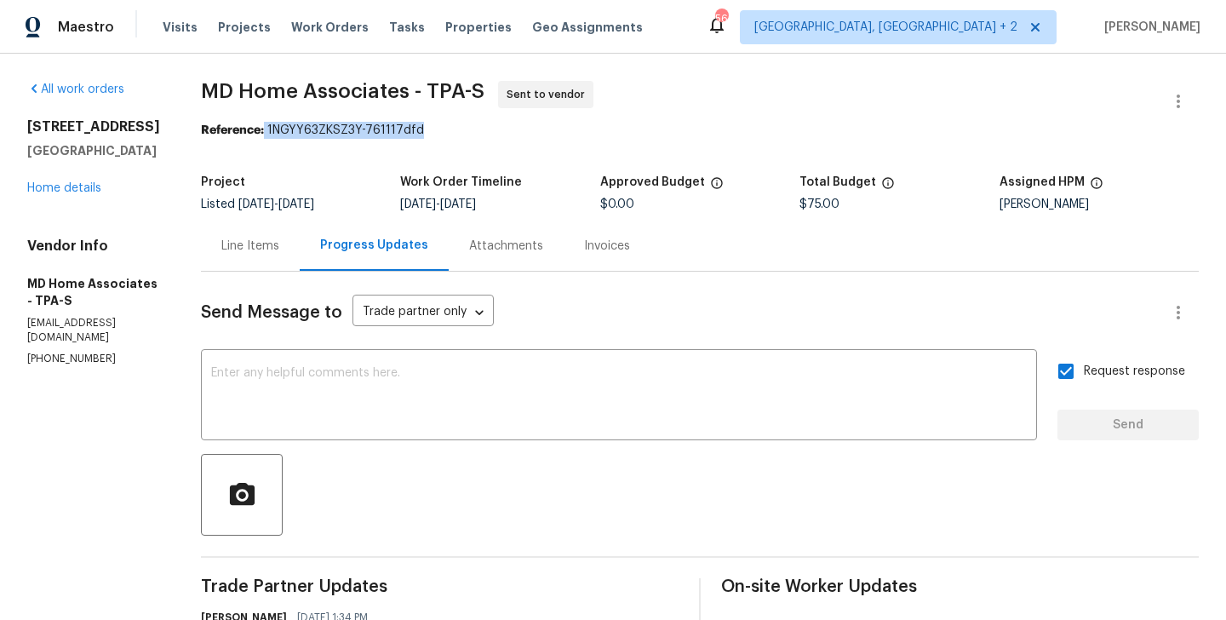
drag, startPoint x: 284, startPoint y: 133, endPoint x: 458, endPoint y: 133, distance: 173.6
click at [458, 133] on div "Reference: 1NGYY63ZKSZ3Y-761117dfd" at bounding box center [699, 130] width 997 height 17
copy div "1NGYY63ZKSZ3Y-761117dfd"
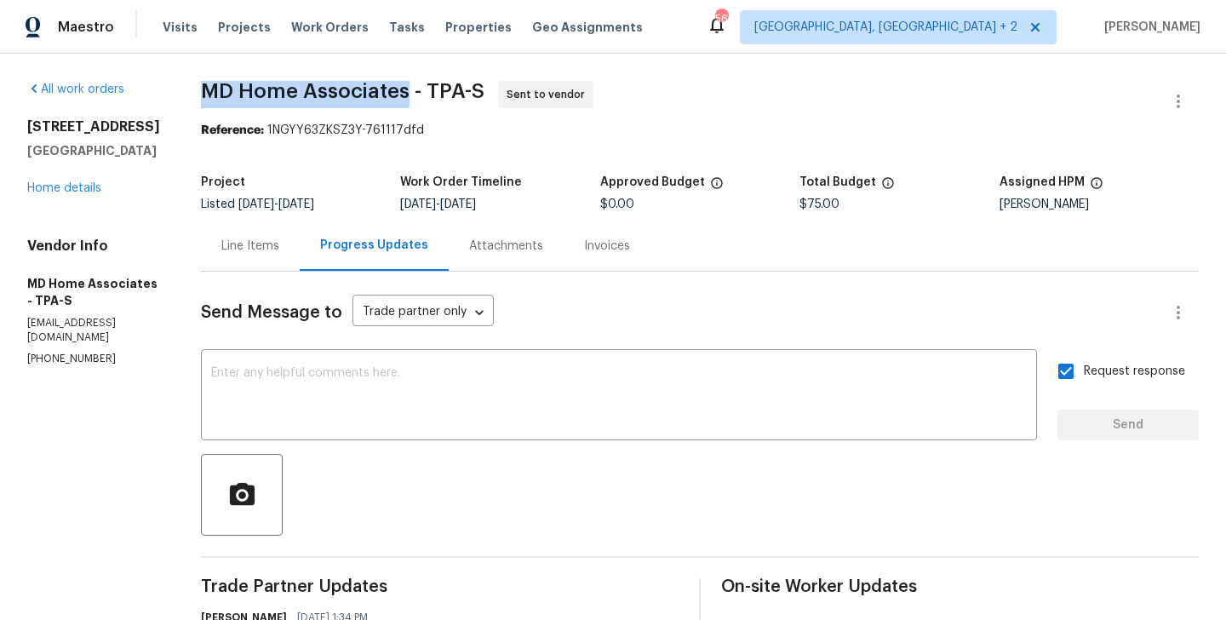
drag, startPoint x: 214, startPoint y: 88, endPoint x: 427, endPoint y: 89, distance: 213.6
click at [427, 89] on div "All work orders 2413 Riverbluff Pkwy # V-231 Sarasota, FL 34231 Home details Ve…" at bounding box center [613, 410] width 1226 height 713
copy span "MD Home Associates"
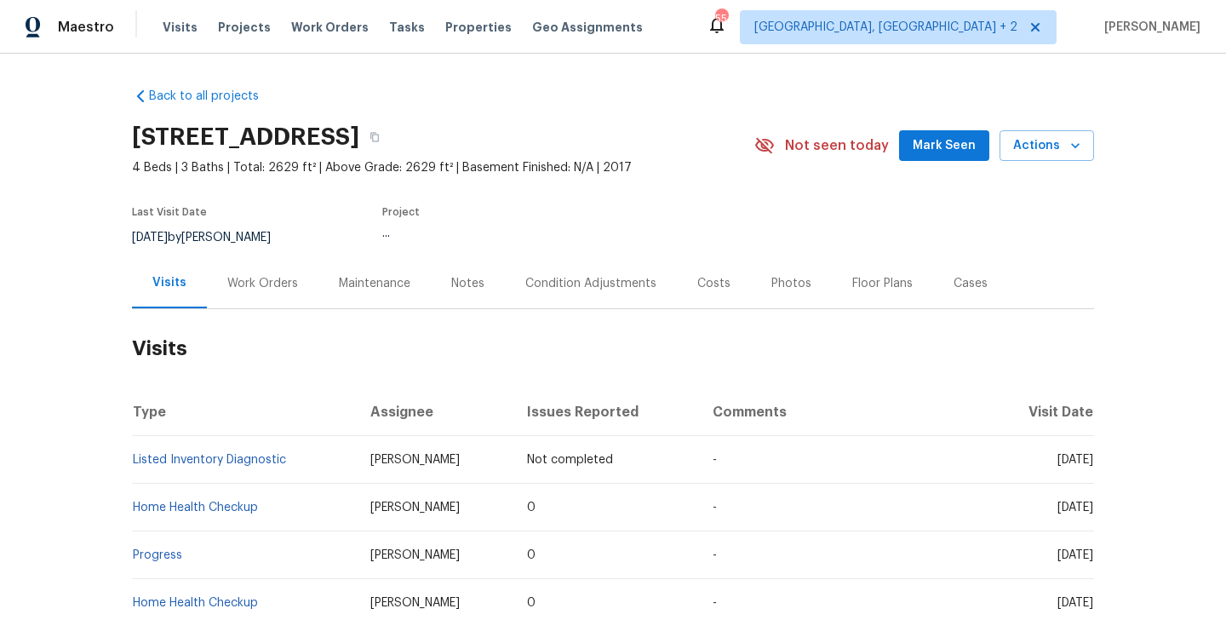
click at [263, 305] on div "Work Orders" at bounding box center [262, 283] width 111 height 50
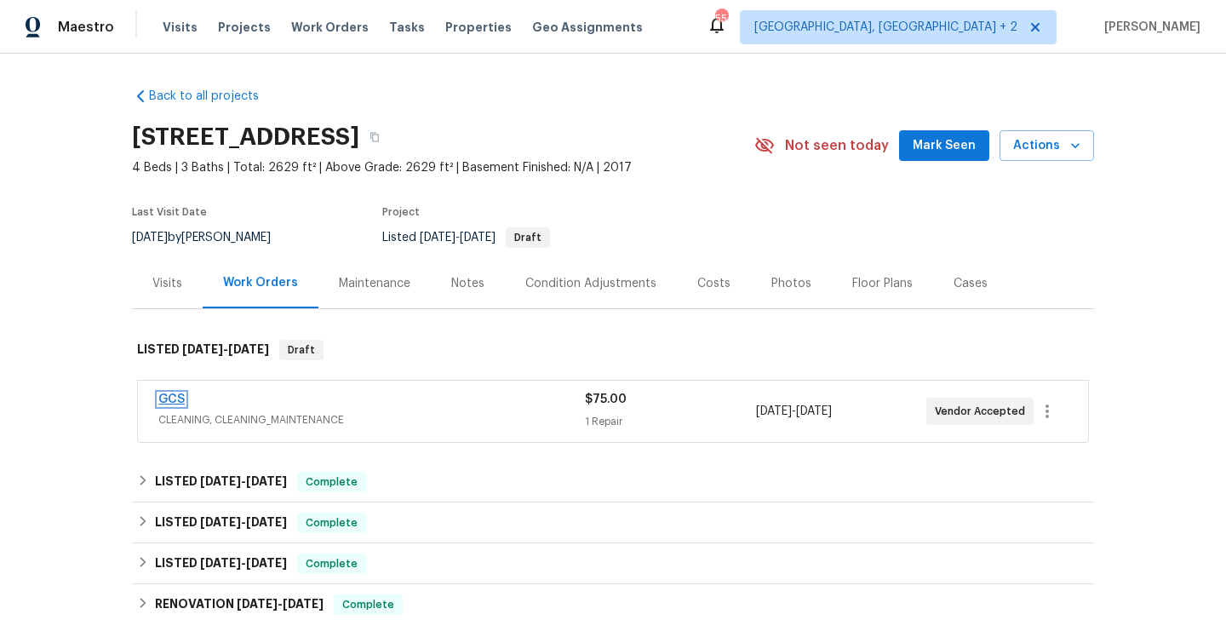
click at [169, 397] on link "GCS" at bounding box center [171, 399] width 26 height 12
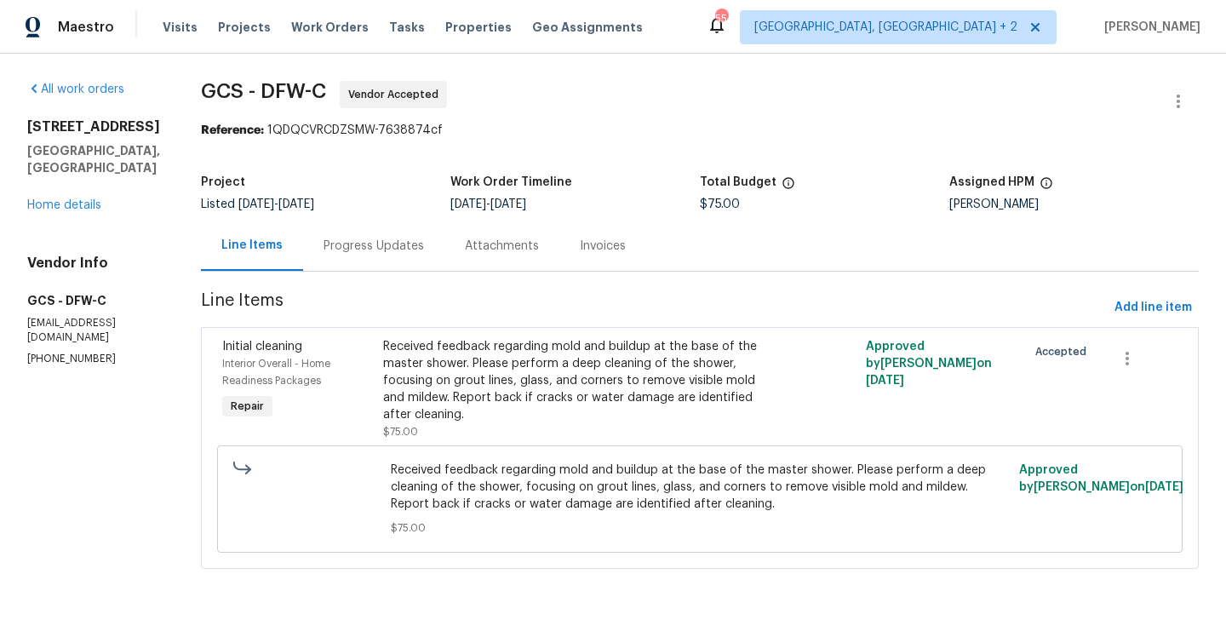
click at [363, 251] on div "Progress Updates" at bounding box center [373, 245] width 100 height 17
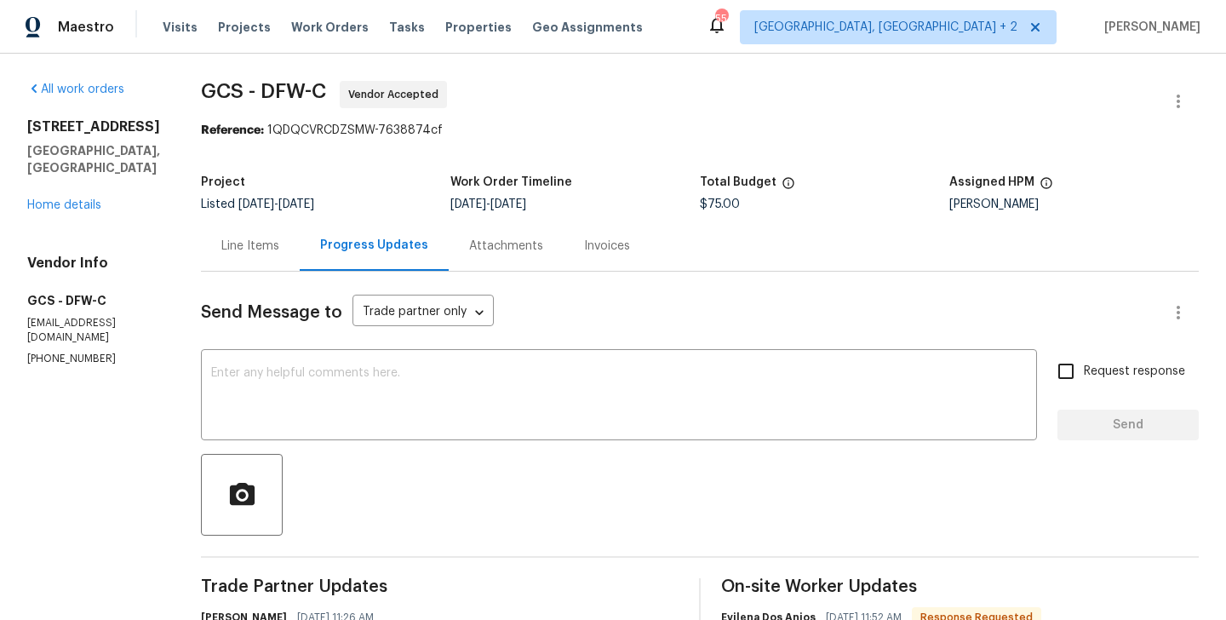
click at [241, 243] on div "Line Items" at bounding box center [250, 245] width 58 height 17
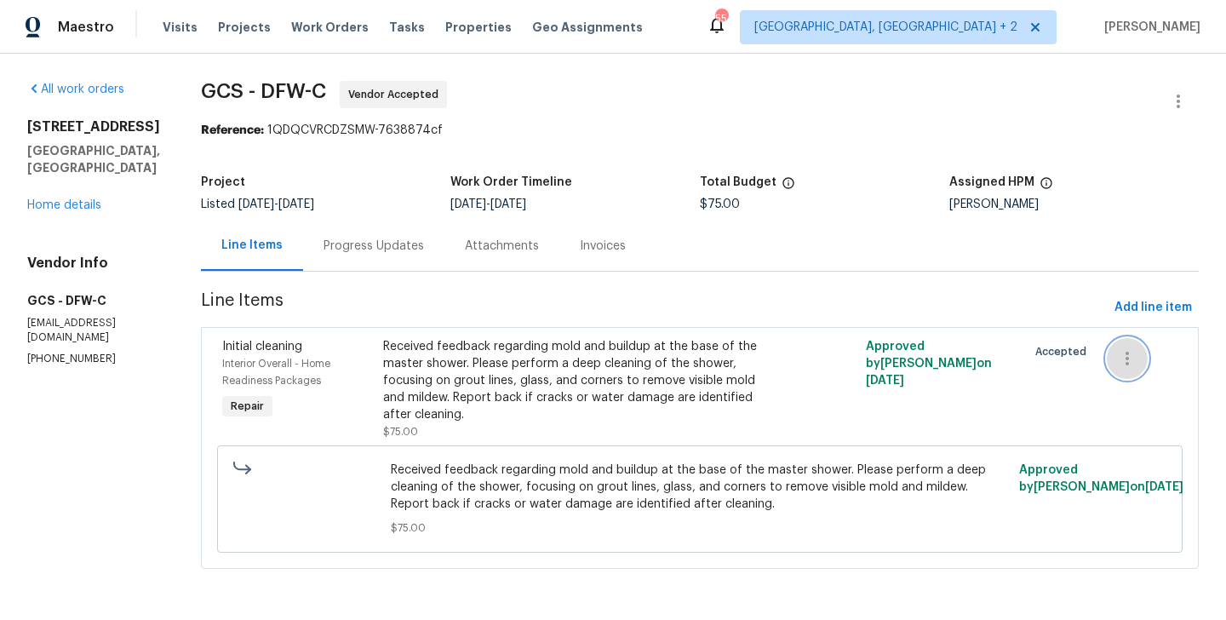
click at [1123, 369] on button "button" at bounding box center [1126, 358] width 41 height 41
click at [293, 290] on div at bounding box center [613, 310] width 1226 height 620
click at [427, 249] on div "Progress Updates" at bounding box center [373, 245] width 141 height 50
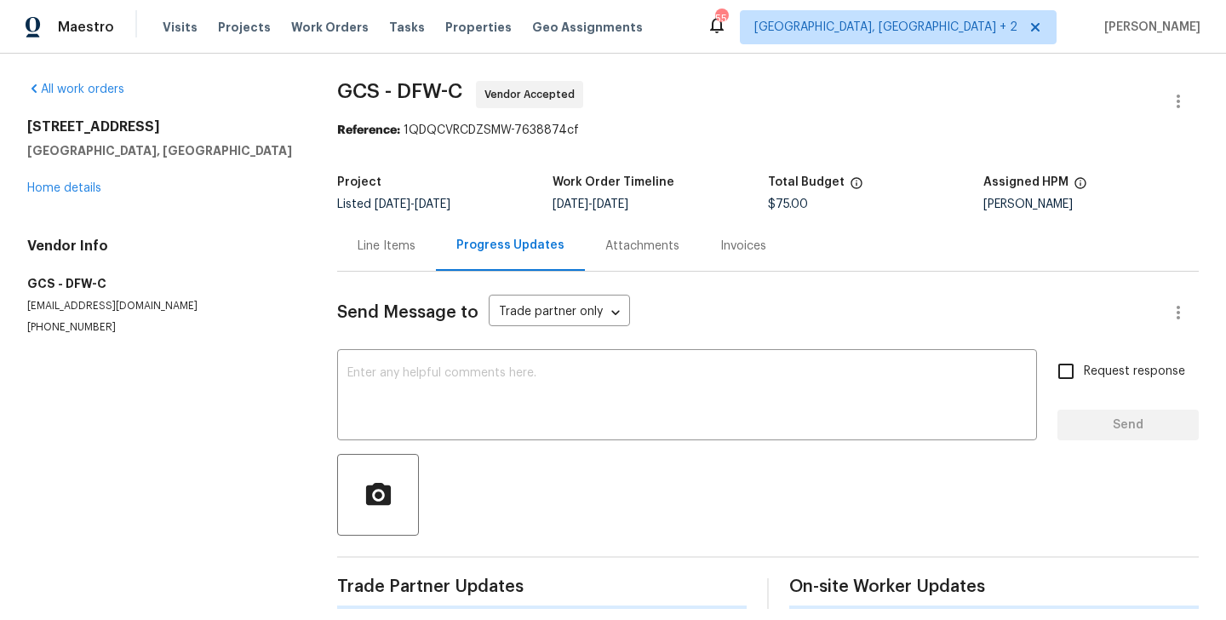
scroll to position [164, 0]
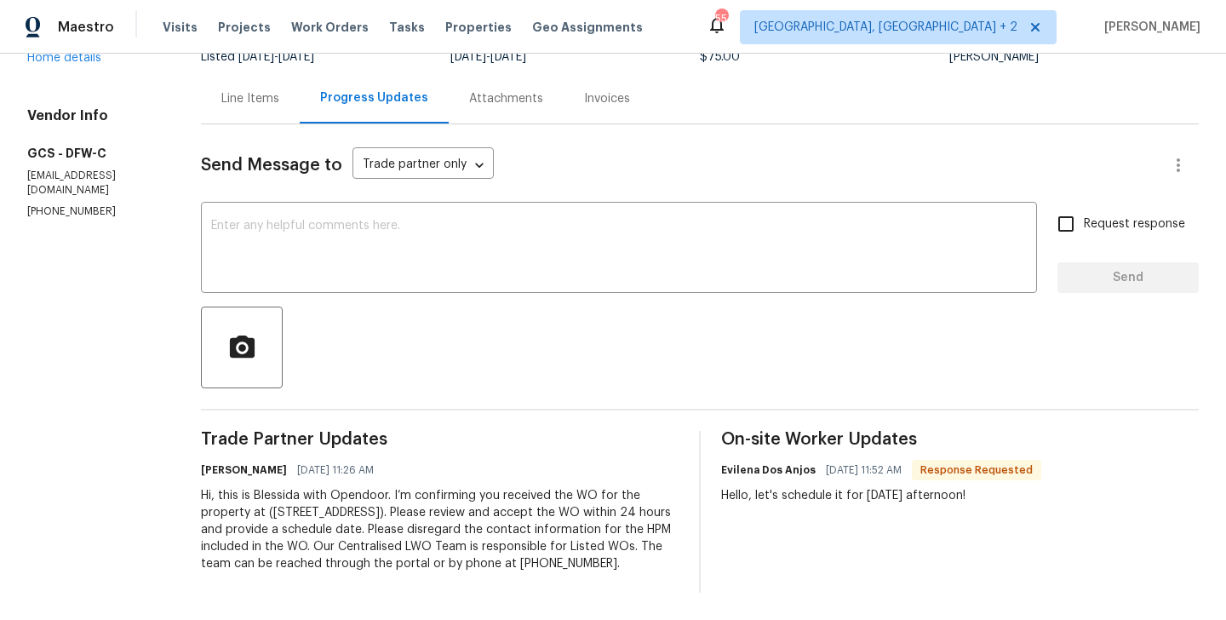
click at [731, 461] on h6 "Evilena Dos Anjos" at bounding box center [768, 469] width 94 height 17
copy h6 "Evilena"
click at [389, 179] on div "Send Message to Trade partner only Trade partner only ​ x ​ Request response Se…" at bounding box center [699, 358] width 997 height 468
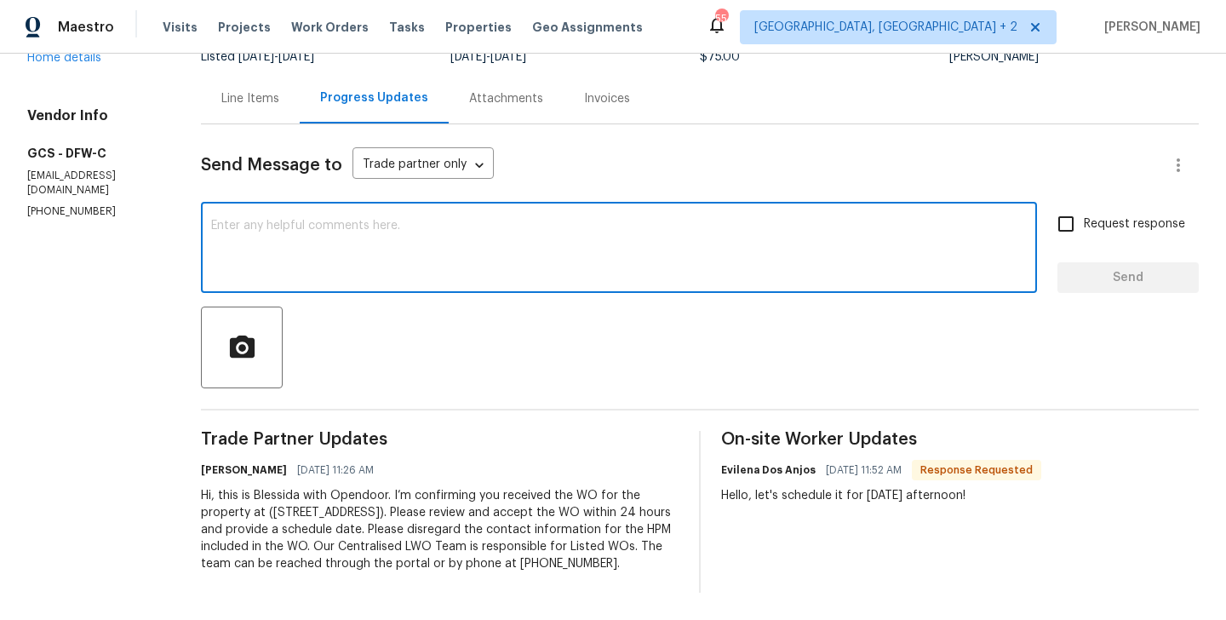
click at [374, 220] on textarea at bounding box center [618, 250] width 815 height 60
paste textarea "Evilena"
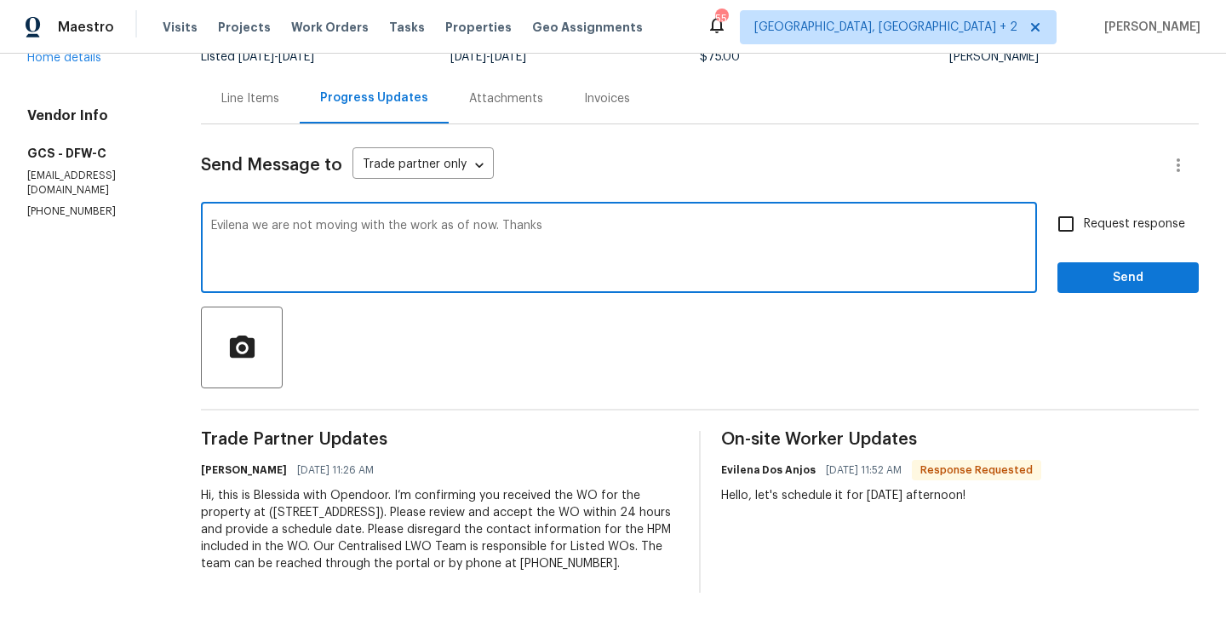
type textarea "Evilena we are not moving with the work as of now. Thanks"
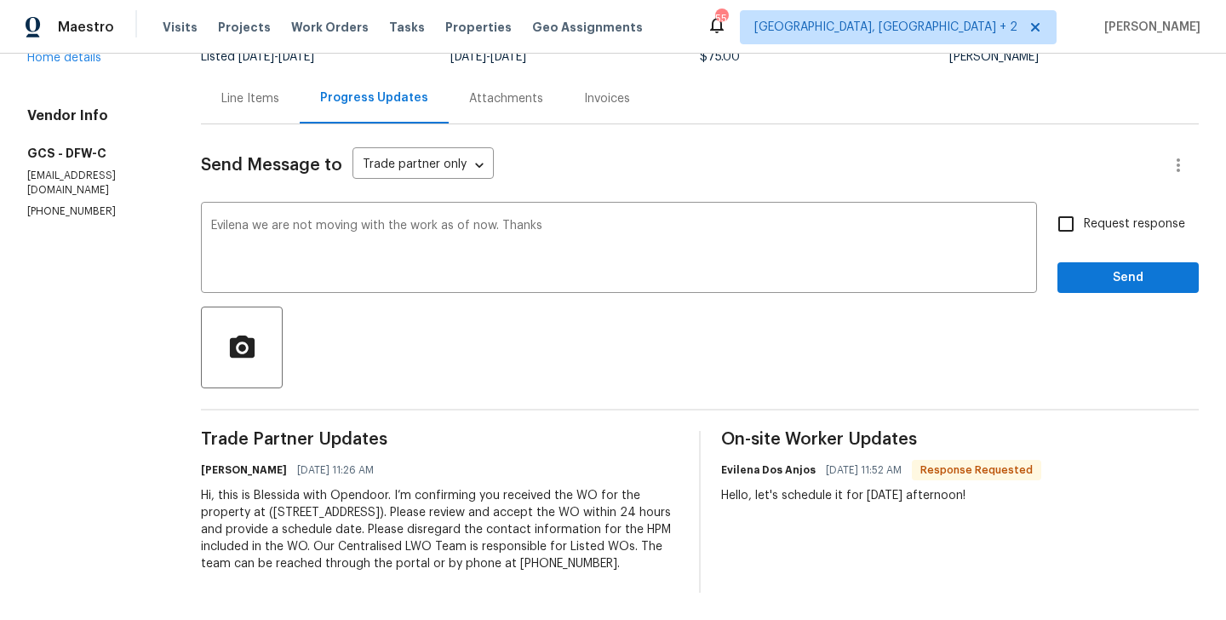
click at [1096, 277] on div "Send Message to Trade partner only Trade partner only ​ Evilena we are not movi…" at bounding box center [699, 358] width 997 height 468
click at [1084, 267] on span "Send" at bounding box center [1128, 277] width 114 height 21
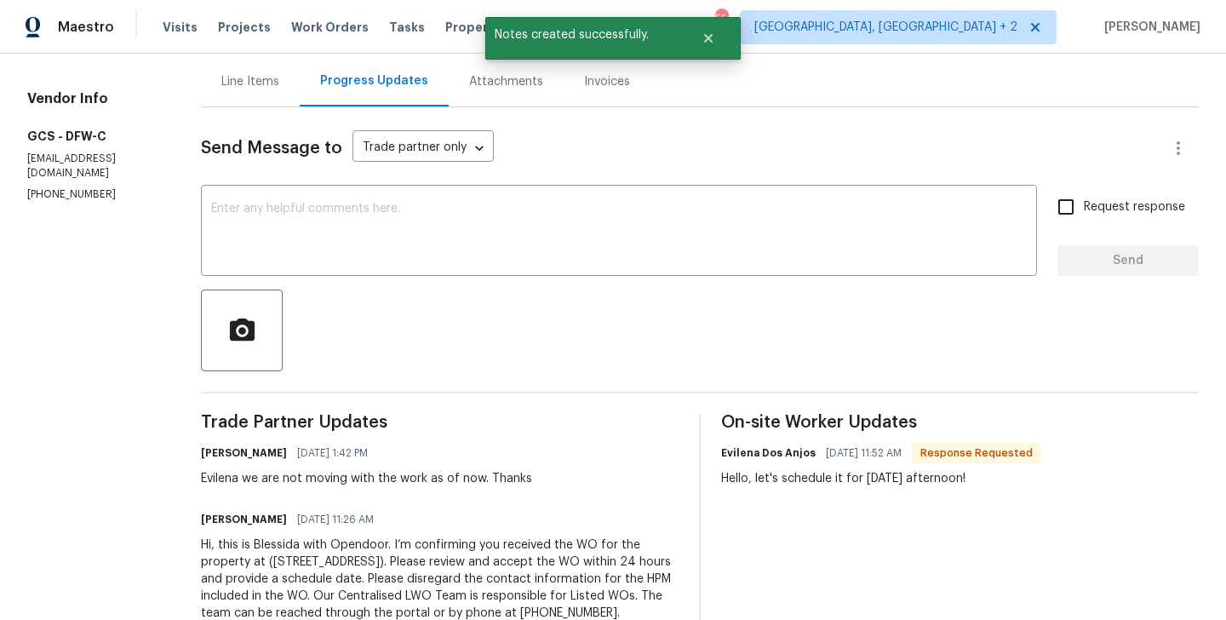
click at [64, 187] on p "(469) 644-5424" at bounding box center [93, 194] width 133 height 14
copy p "(469) 644-5424"
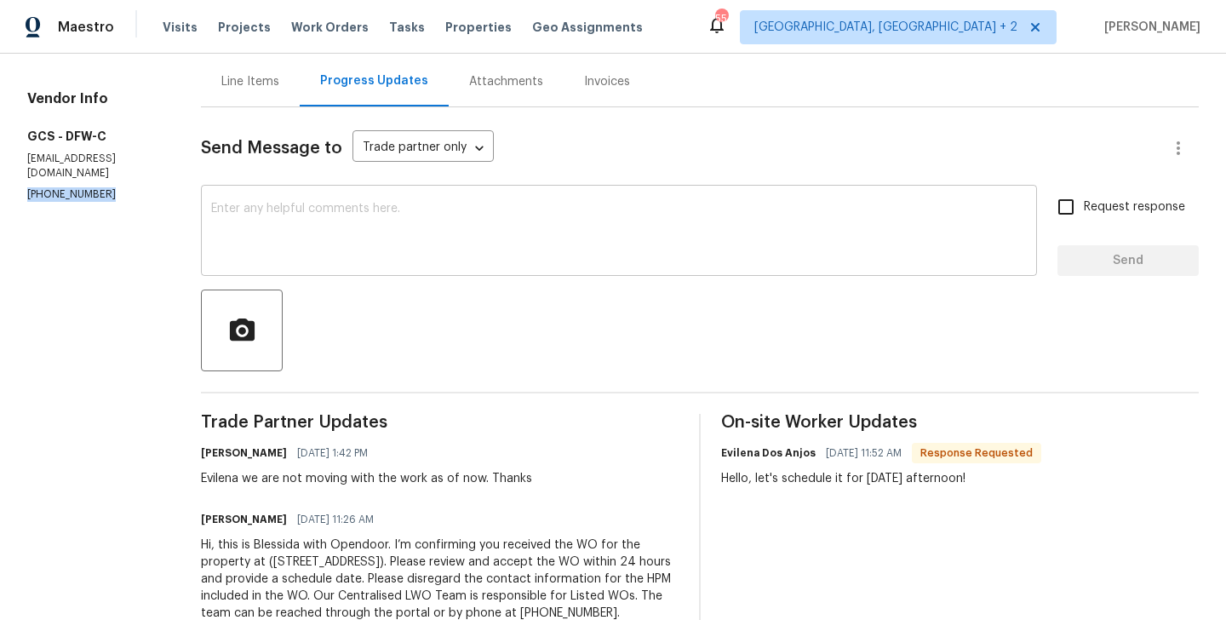
scroll to position [0, 0]
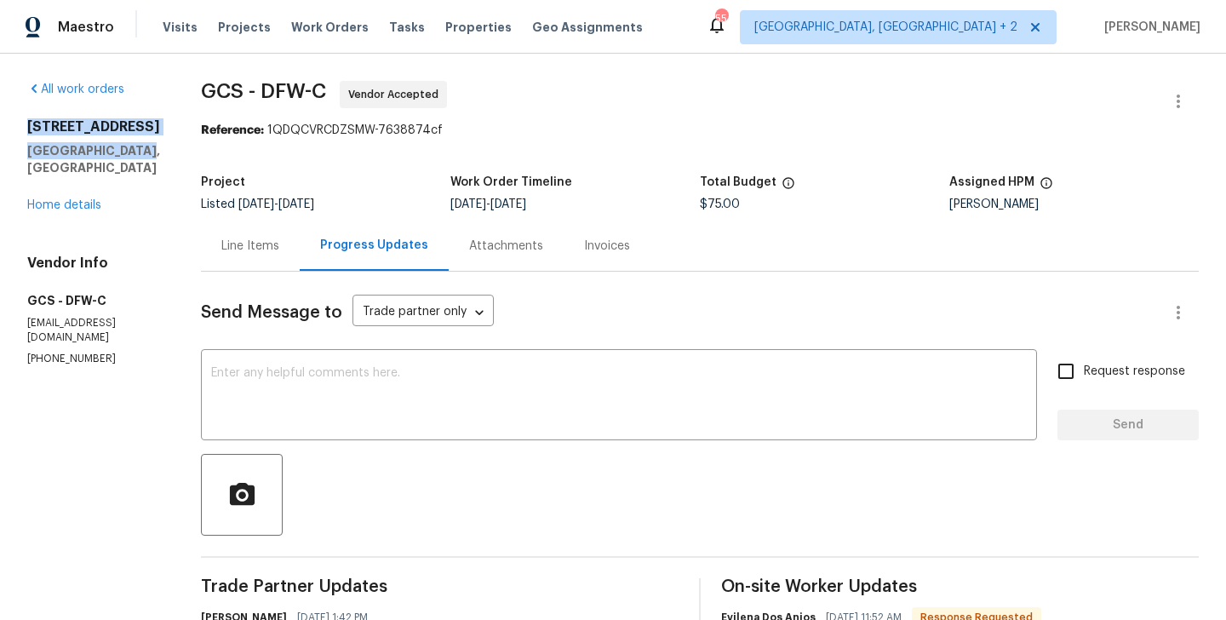
drag, startPoint x: 158, startPoint y: 171, endPoint x: 18, endPoint y: 117, distance: 150.6
click at [18, 117] on div "All work orders 103 County Road 4223 Decatur, TX 76234 Home details Vendor Info…" at bounding box center [613, 444] width 1226 height 780
copy div "103 County Road 4223 Decatur, TX 76234"
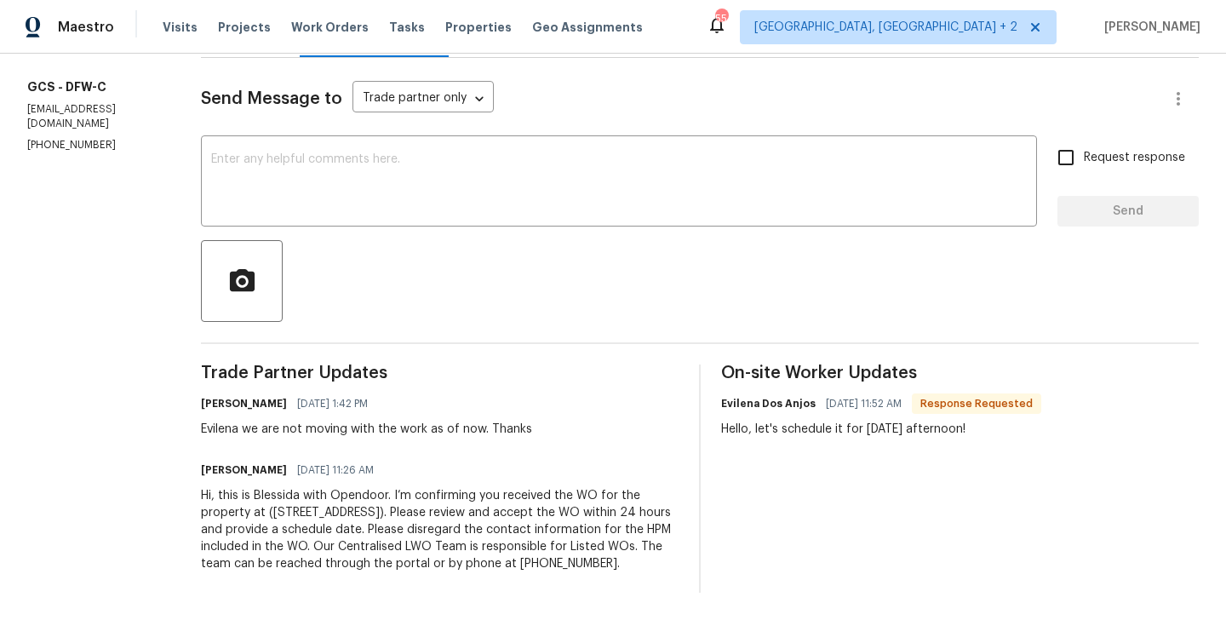
drag, startPoint x: 233, startPoint y: 412, endPoint x: 606, endPoint y: 409, distance: 372.8
click at [606, 409] on div "Blessida Angeline M 09/03/2025 1:42 PM Evilena we are not moving with the work …" at bounding box center [439, 415] width 477 height 46
drag, startPoint x: 231, startPoint y: 416, endPoint x: 532, endPoint y: 411, distance: 301.3
click at [532, 411] on div "Blessida Angeline M 09/03/2025 1:42 PM Evilena we are not moving with the work …" at bounding box center [439, 415] width 477 height 46
copy div "we are not moving with the work as of now. Thanks"
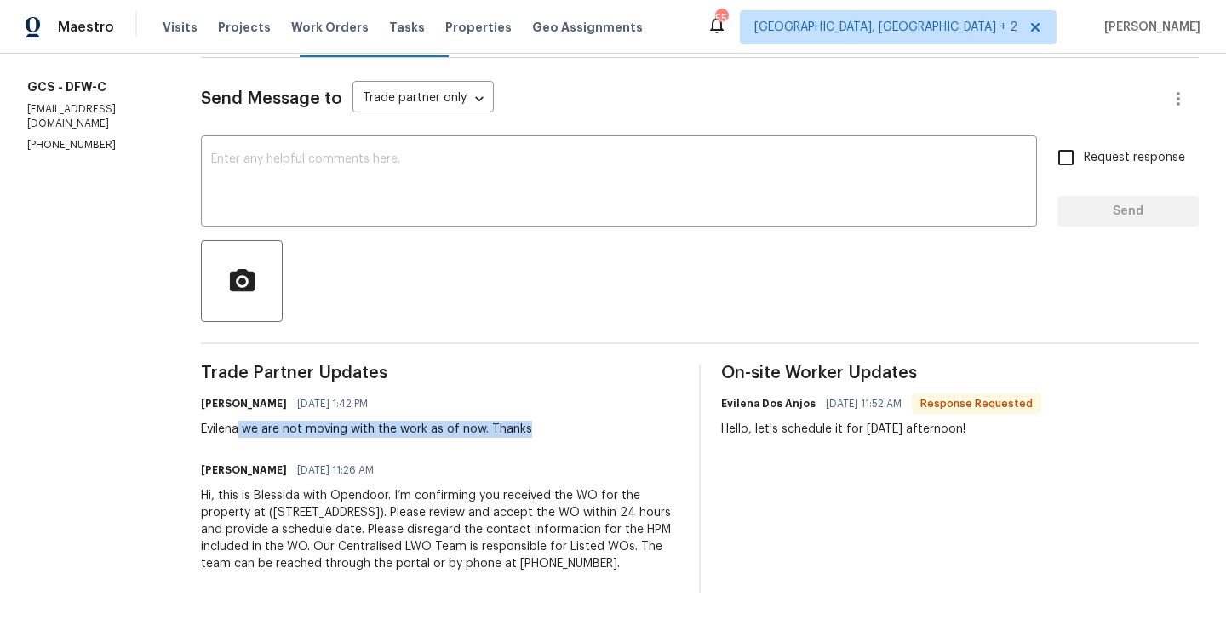
scroll to position [0, 0]
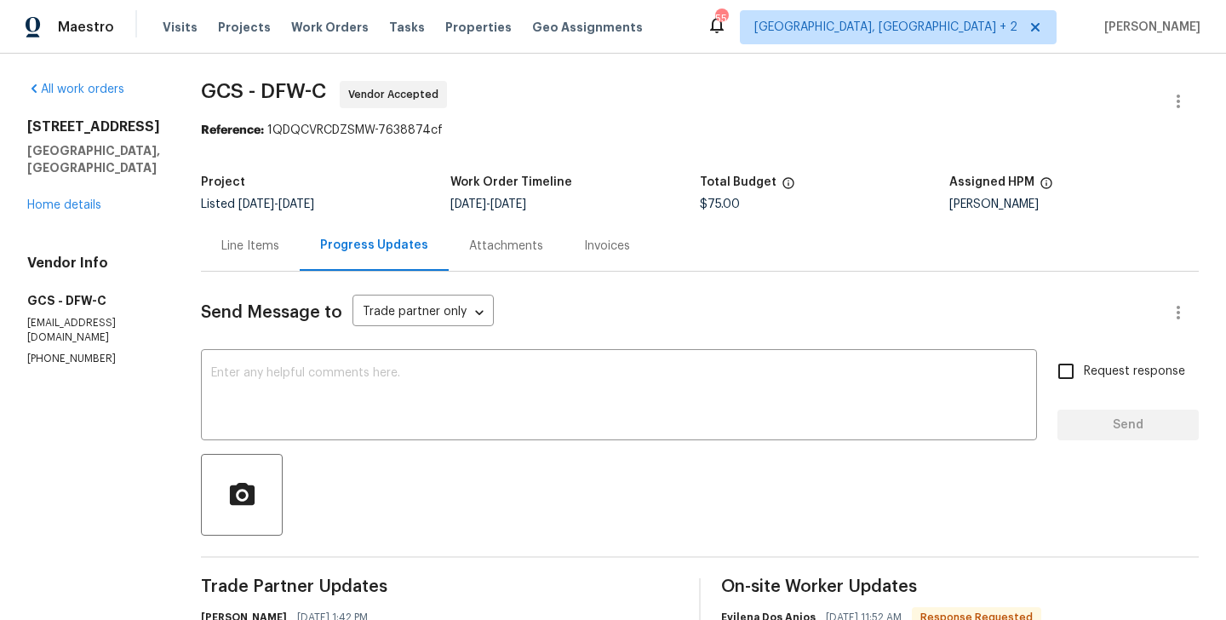
click at [278, 249] on div "Line Items" at bounding box center [250, 245] width 99 height 50
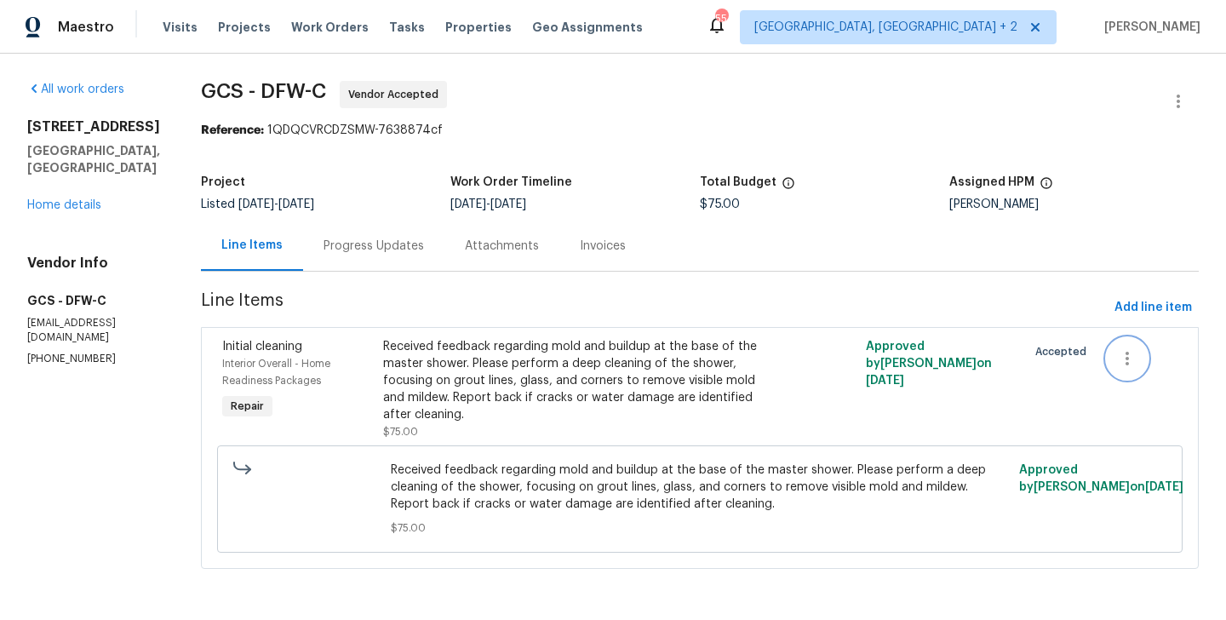
click at [1129, 348] on icon "button" at bounding box center [1127, 358] width 20 height 20
click at [1127, 352] on li "Cancel" at bounding box center [1139, 359] width 66 height 28
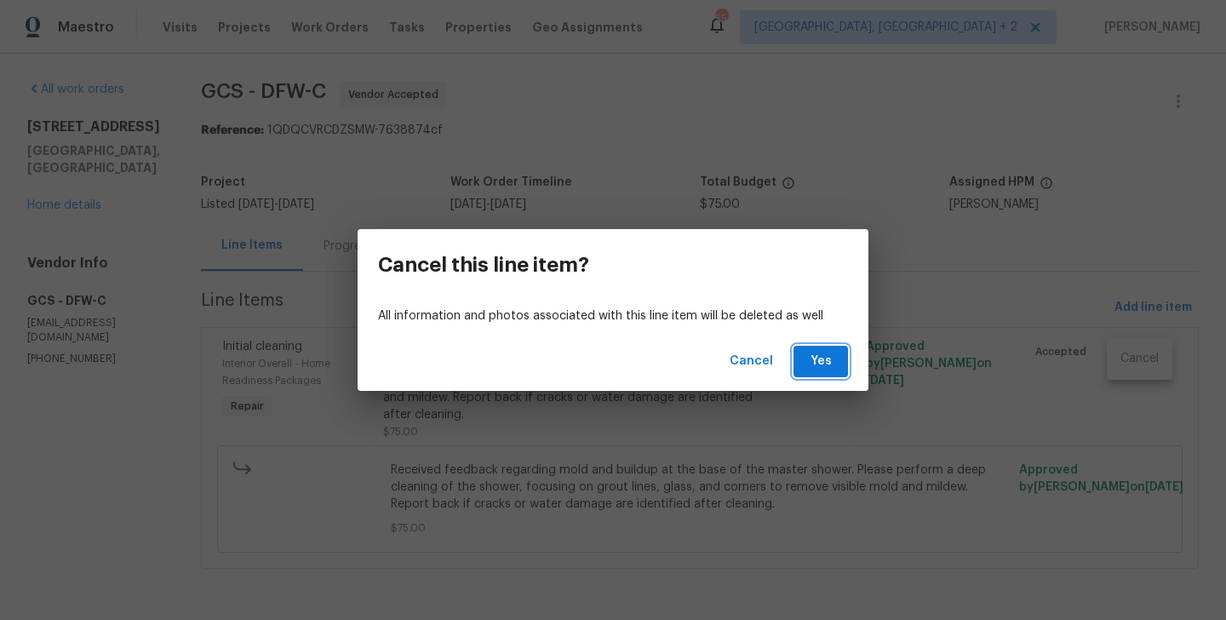
click at [823, 367] on span "Yes" at bounding box center [820, 361] width 27 height 21
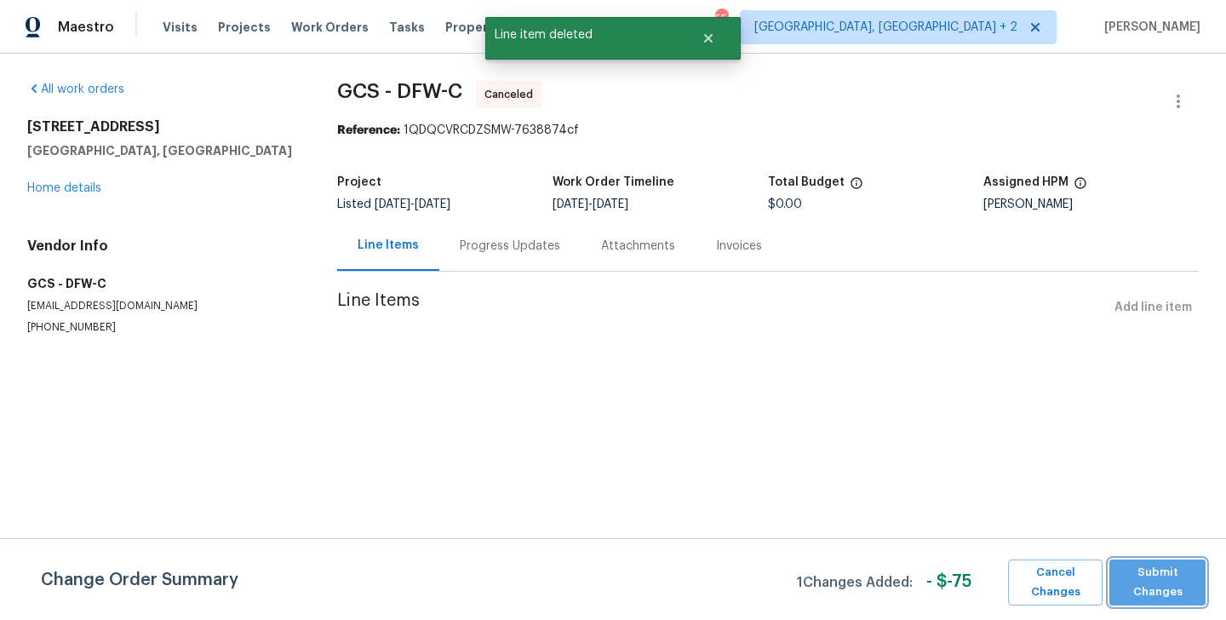
click at [1136, 575] on span "Submit Changes" at bounding box center [1156, 582] width 79 height 39
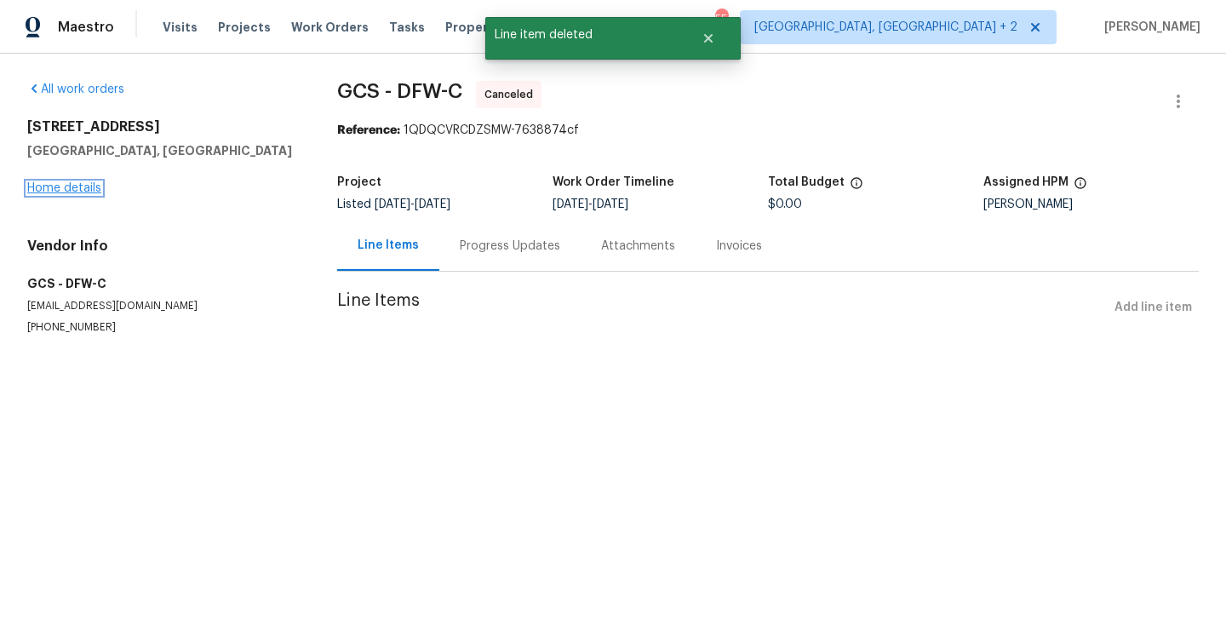
click at [77, 186] on link "Home details" at bounding box center [64, 188] width 74 height 12
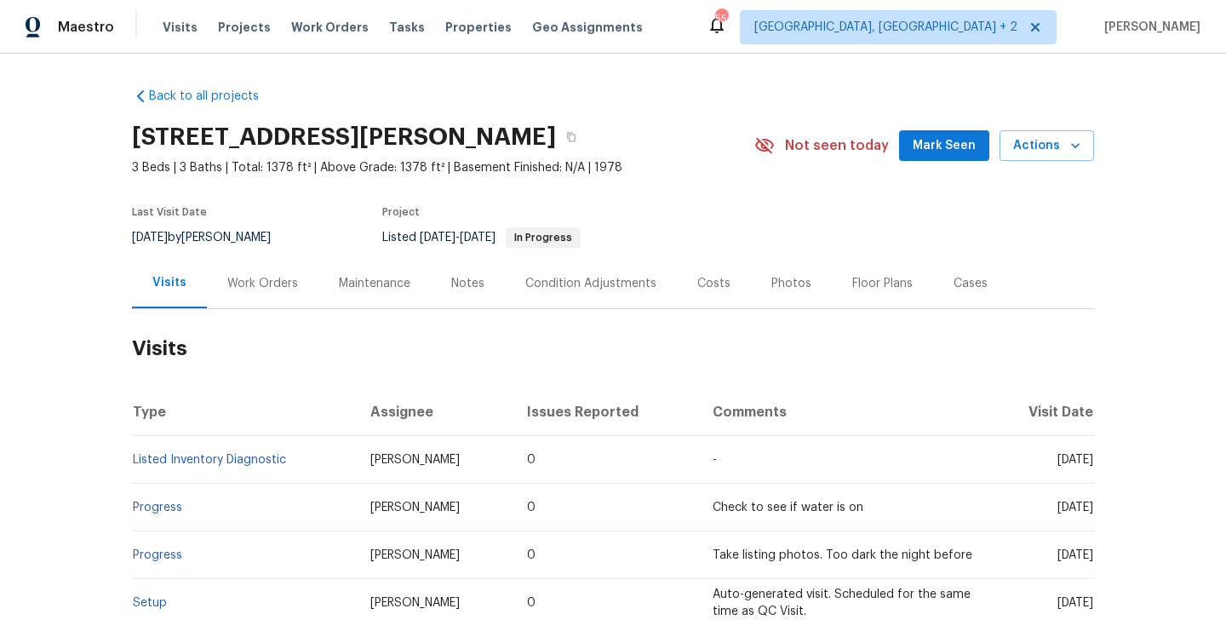
click at [282, 294] on div "Work Orders" at bounding box center [262, 283] width 111 height 50
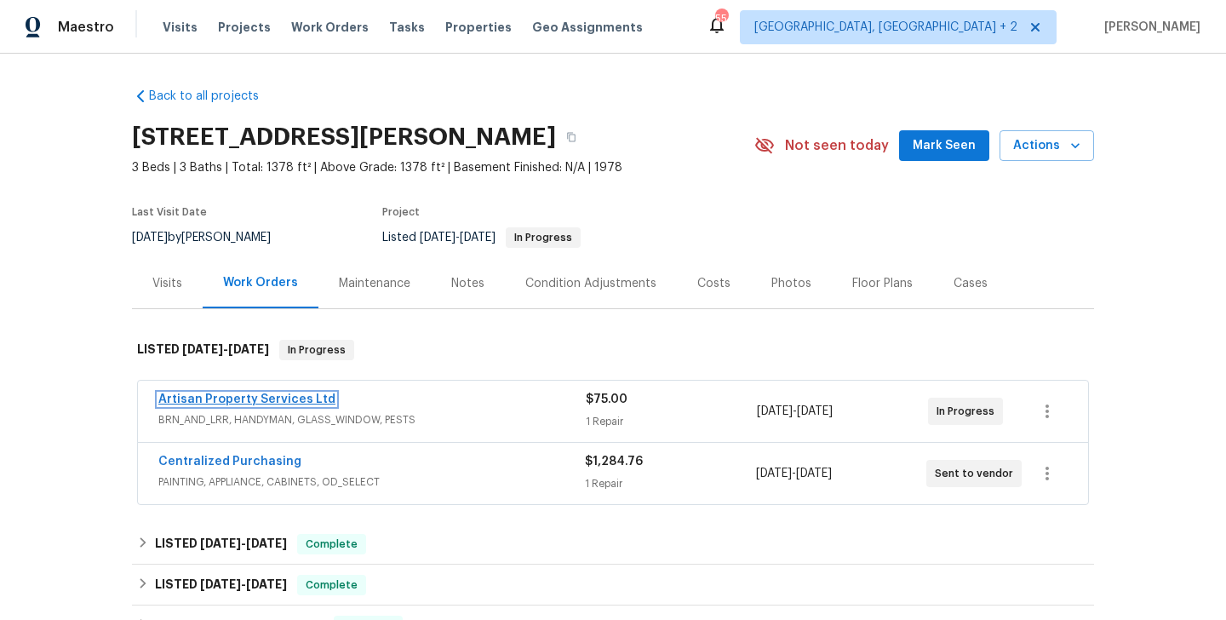
click at [314, 402] on link "Artisan Property Services Ltd" at bounding box center [246, 399] width 177 height 12
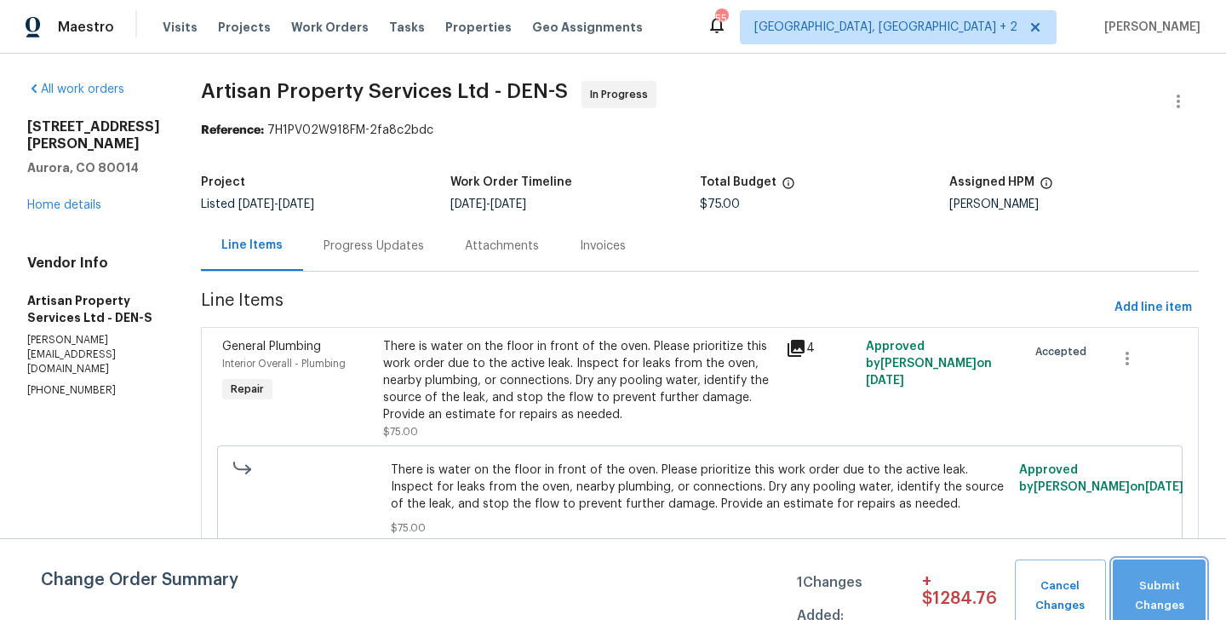
click at [1163, 577] on span "Submit Changes" at bounding box center [1159, 595] width 76 height 39
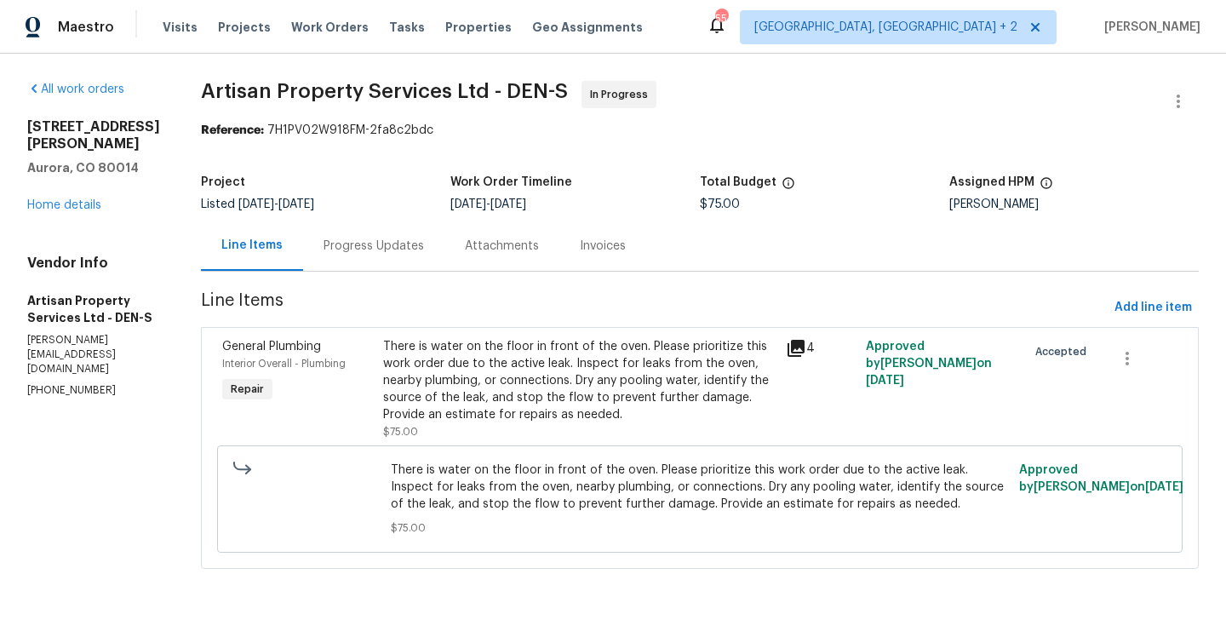
click at [332, 267] on div "Progress Updates" at bounding box center [373, 245] width 141 height 50
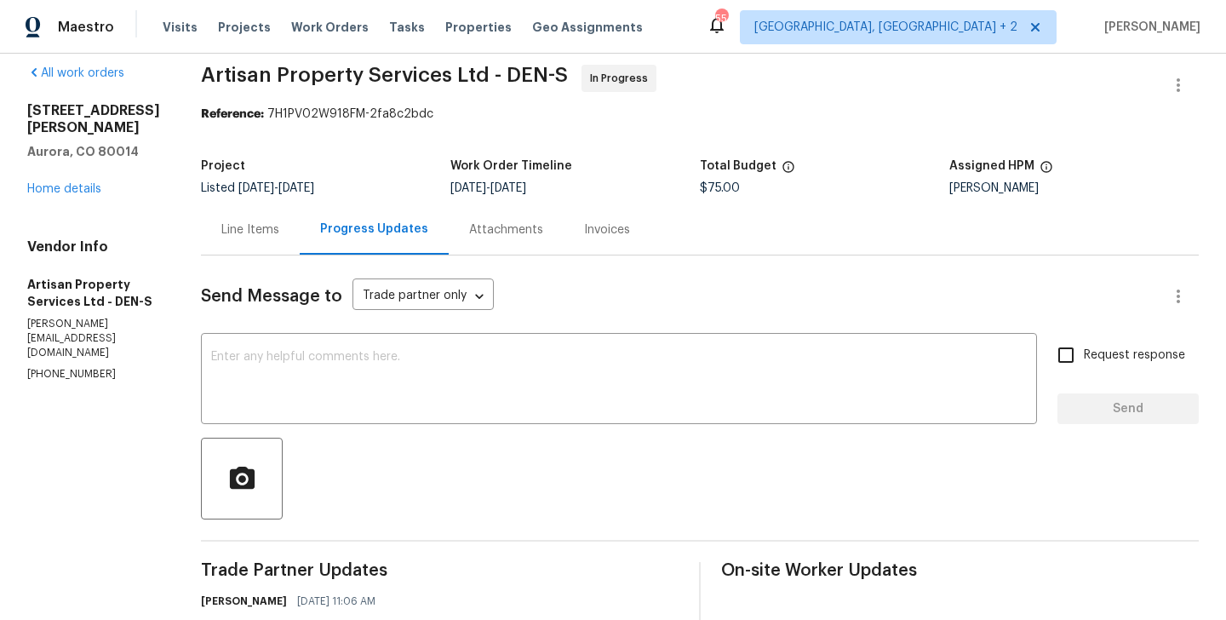
scroll to position [173, 0]
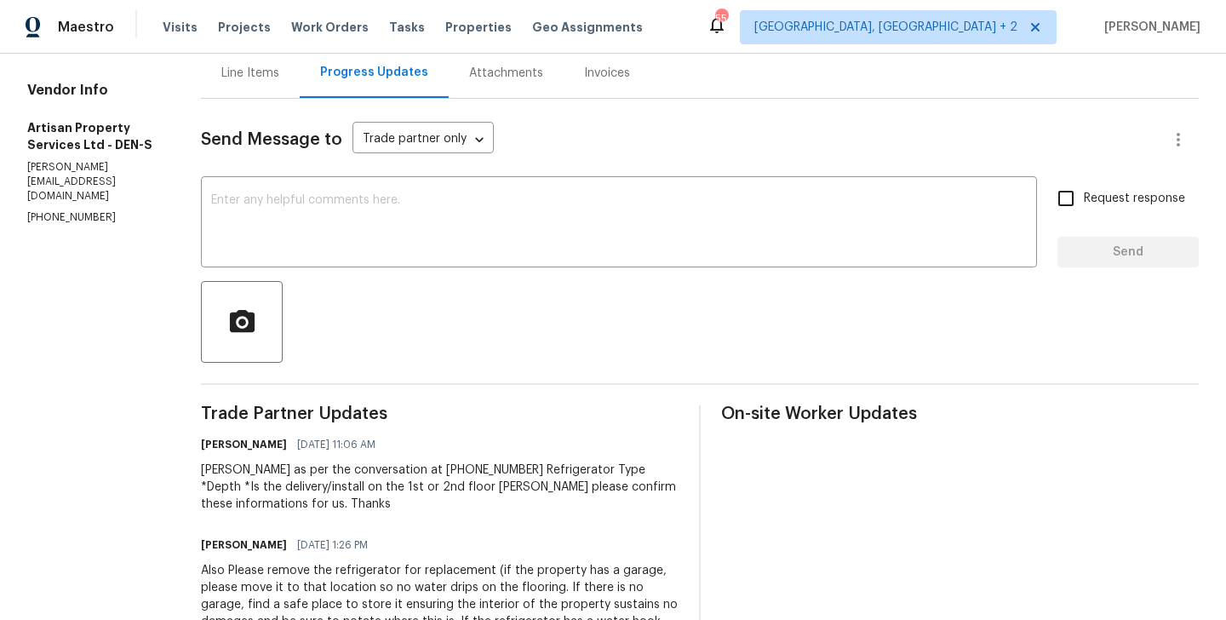
click at [201, 466] on div "[PERSON_NAME] as per the conversation at [PHONE_NUMBER] Refrigerator Type *Dept…" at bounding box center [439, 486] width 477 height 51
copy div "[PERSON_NAME]"
click at [252, 231] on textarea at bounding box center [618, 224] width 815 height 60
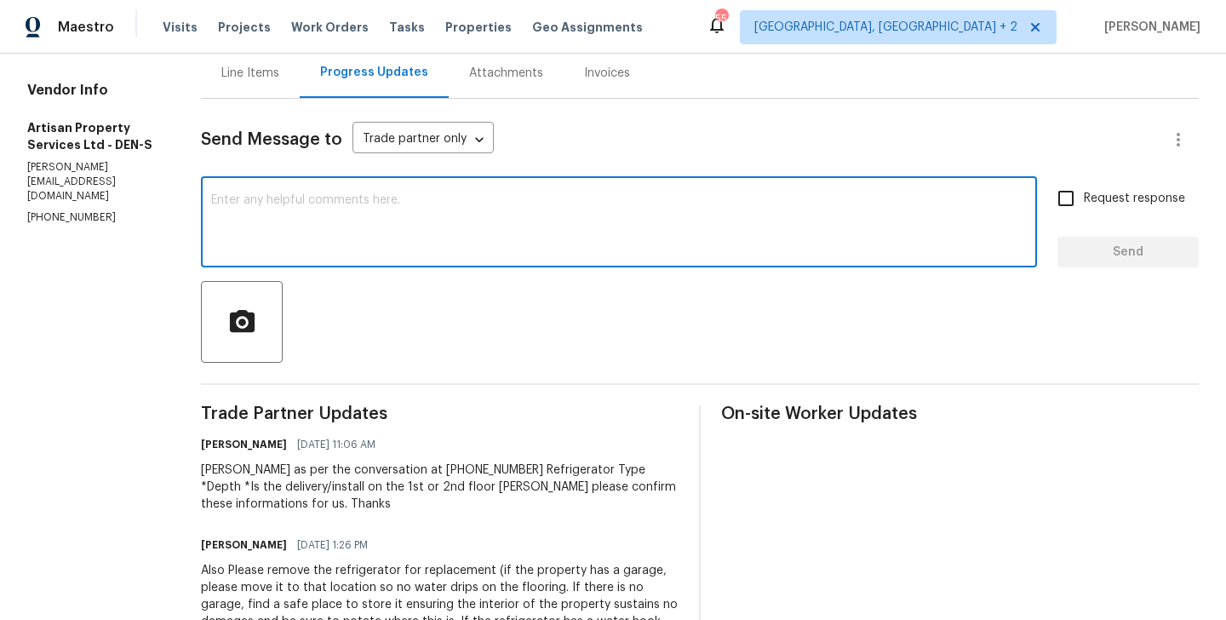
paste textarea "[PERSON_NAME]"
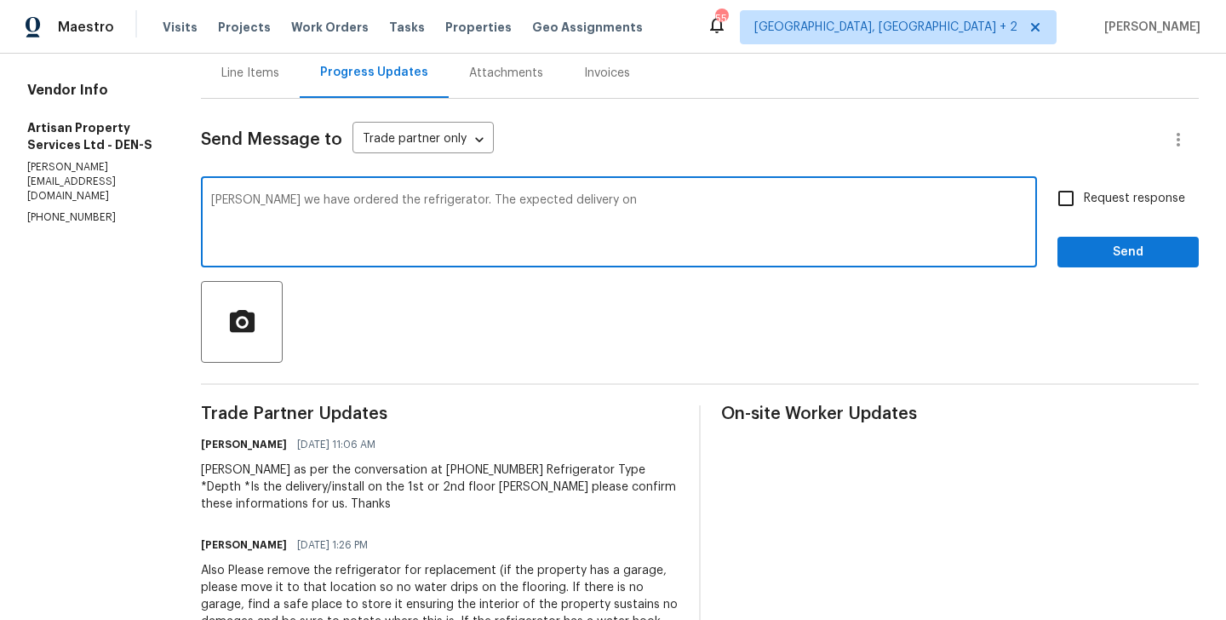
paste textarea "[DATE][DATE] between 8am-8pm"
type textarea "[PERSON_NAME] we have ordered the refrigerator. The expected delivery on [DATE]…"
click at [1138, 199] on span "Request response" at bounding box center [1133, 199] width 101 height 18
click at [1083, 199] on input "Request response" at bounding box center [1066, 198] width 36 height 36
checkbox input "true"
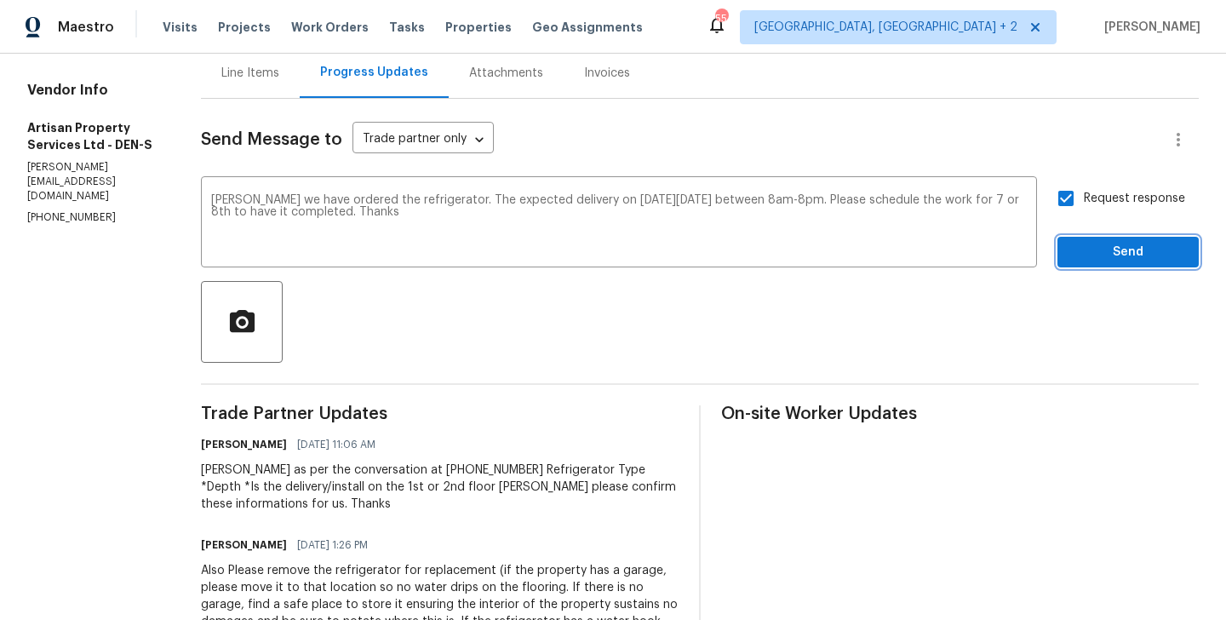
click at [1115, 242] on span "Send" at bounding box center [1128, 252] width 114 height 21
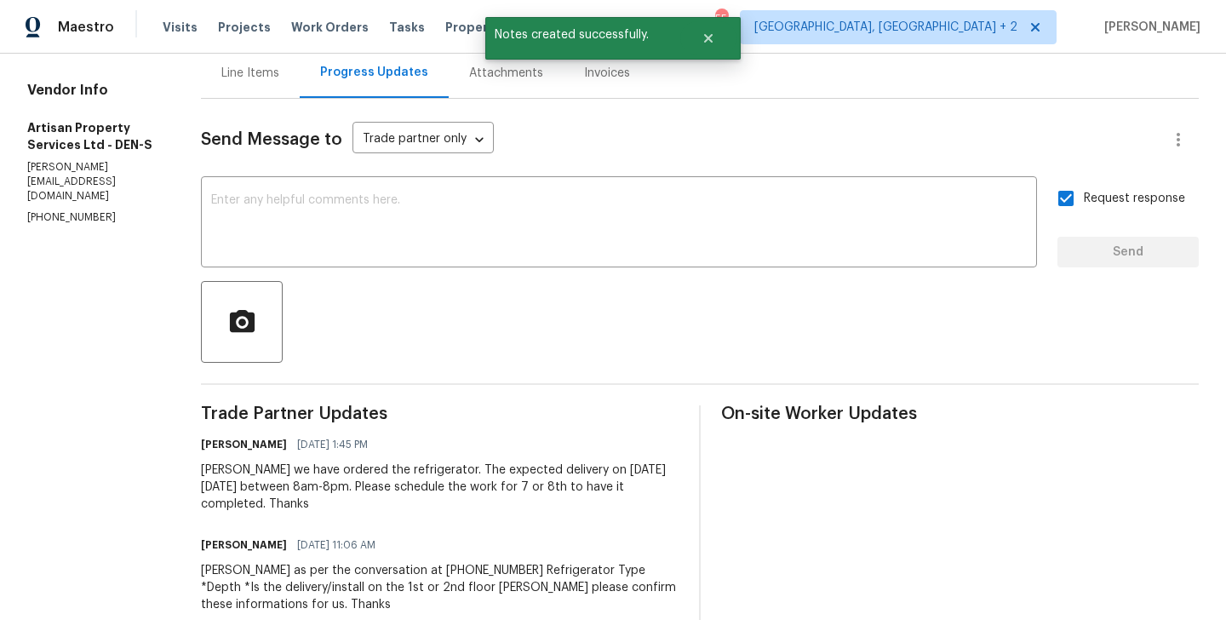
click at [81, 225] on p "[PHONE_NUMBER]" at bounding box center [93, 217] width 133 height 14
copy p "[PHONE_NUMBER]"
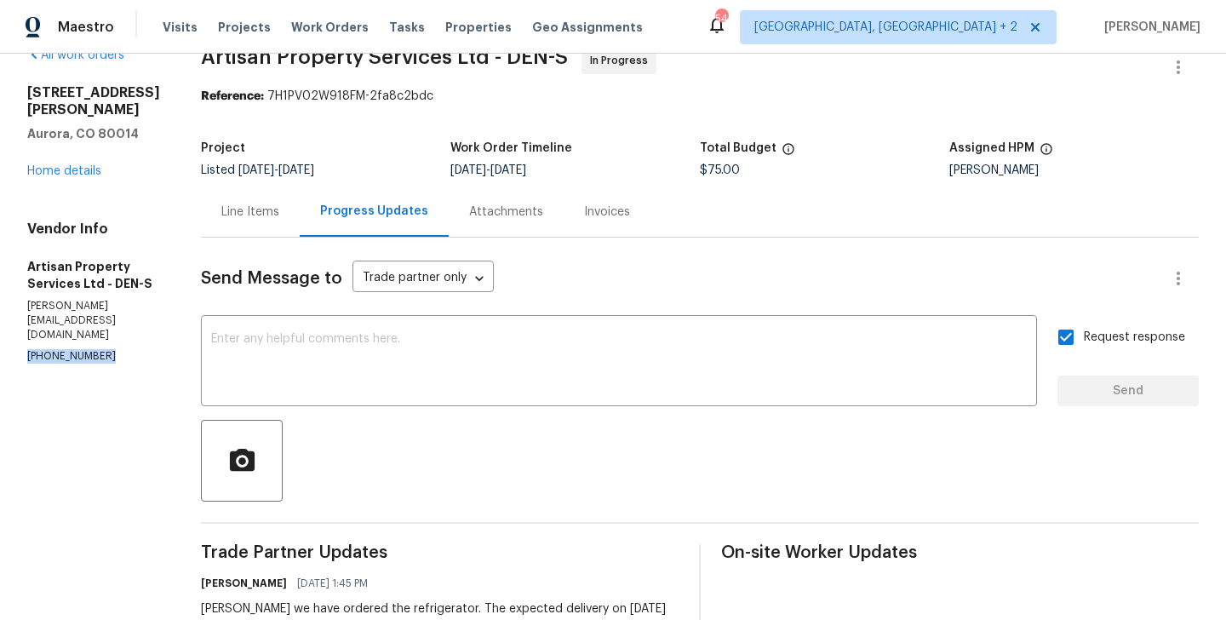
scroll to position [0, 0]
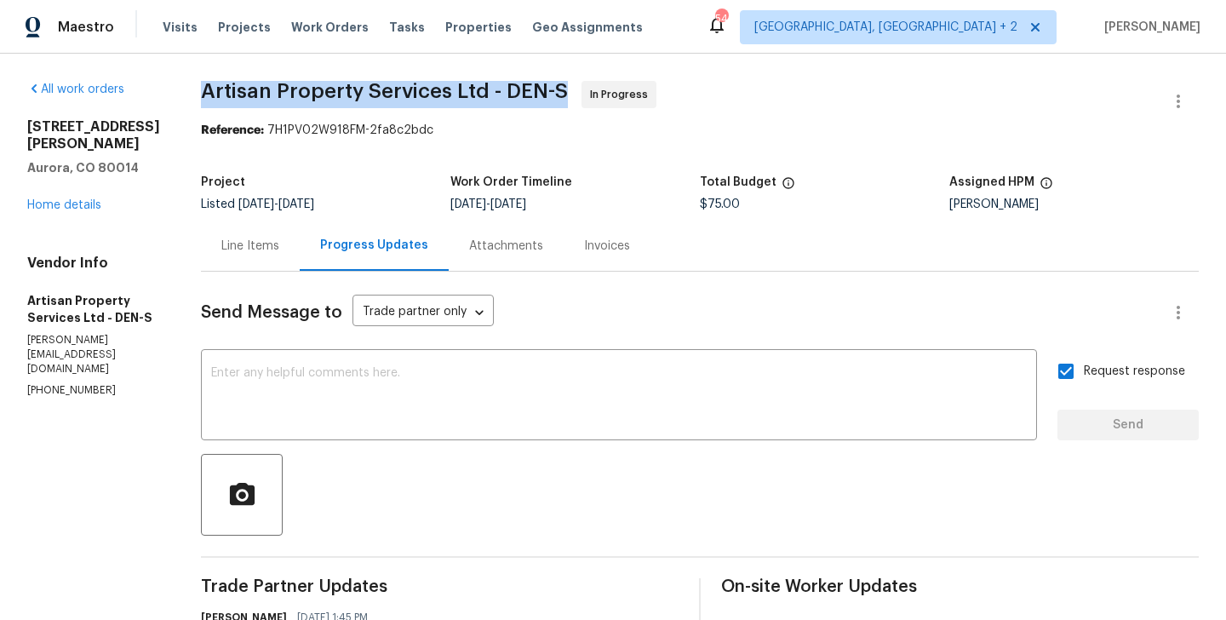
drag, startPoint x: 152, startPoint y: 89, endPoint x: 391, endPoint y: 89, distance: 238.3
click at [391, 89] on span "Artisan Property Services Ltd - DEN-S In Progress" at bounding box center [679, 101] width 957 height 41
click at [391, 89] on span "Artisan Property Services Ltd - DEN-S" at bounding box center [384, 91] width 367 height 20
drag, startPoint x: 398, startPoint y: 98, endPoint x: 156, endPoint y: 87, distance: 242.8
click at [201, 87] on span "Artisan Property Services Ltd - DEN-S" at bounding box center [384, 91] width 367 height 20
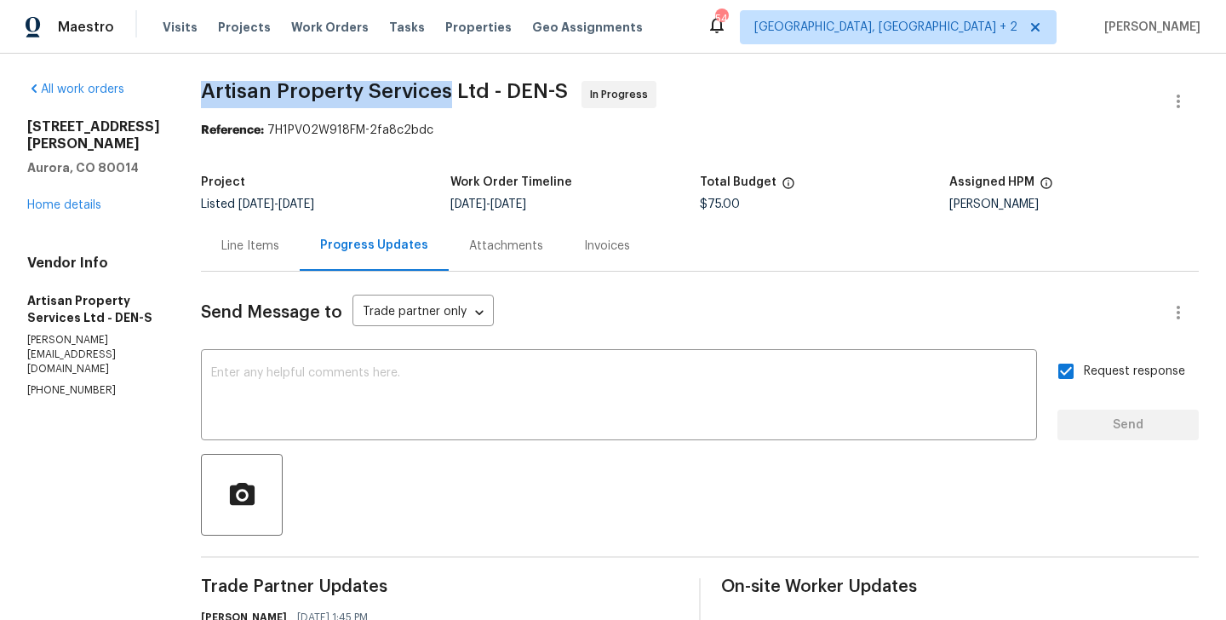
copy span "Artisan Property Services"
click at [60, 211] on link "Home details" at bounding box center [64, 205] width 74 height 12
